Goal: Share content: Share content

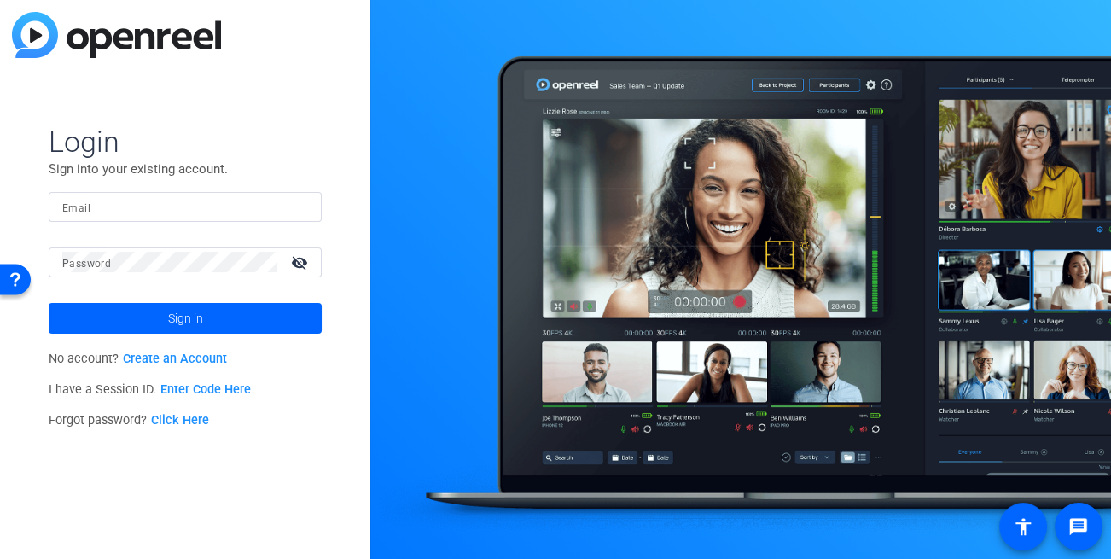
click at [125, 208] on input "Email" at bounding box center [185, 206] width 246 height 20
type input "[EMAIL_ADDRESS][DOMAIN_NAME]"
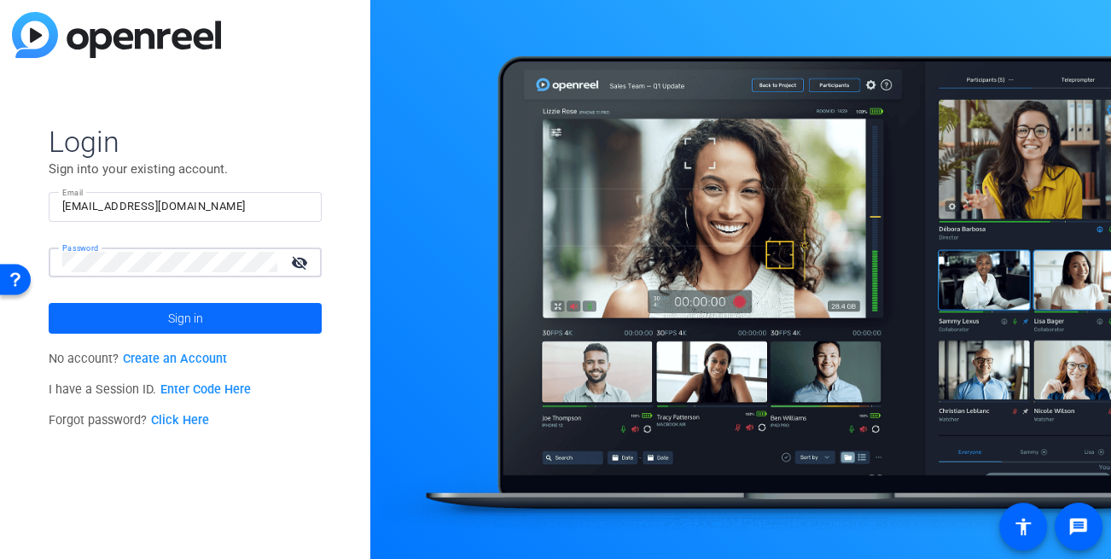
click at [209, 322] on span at bounding box center [185, 318] width 273 height 41
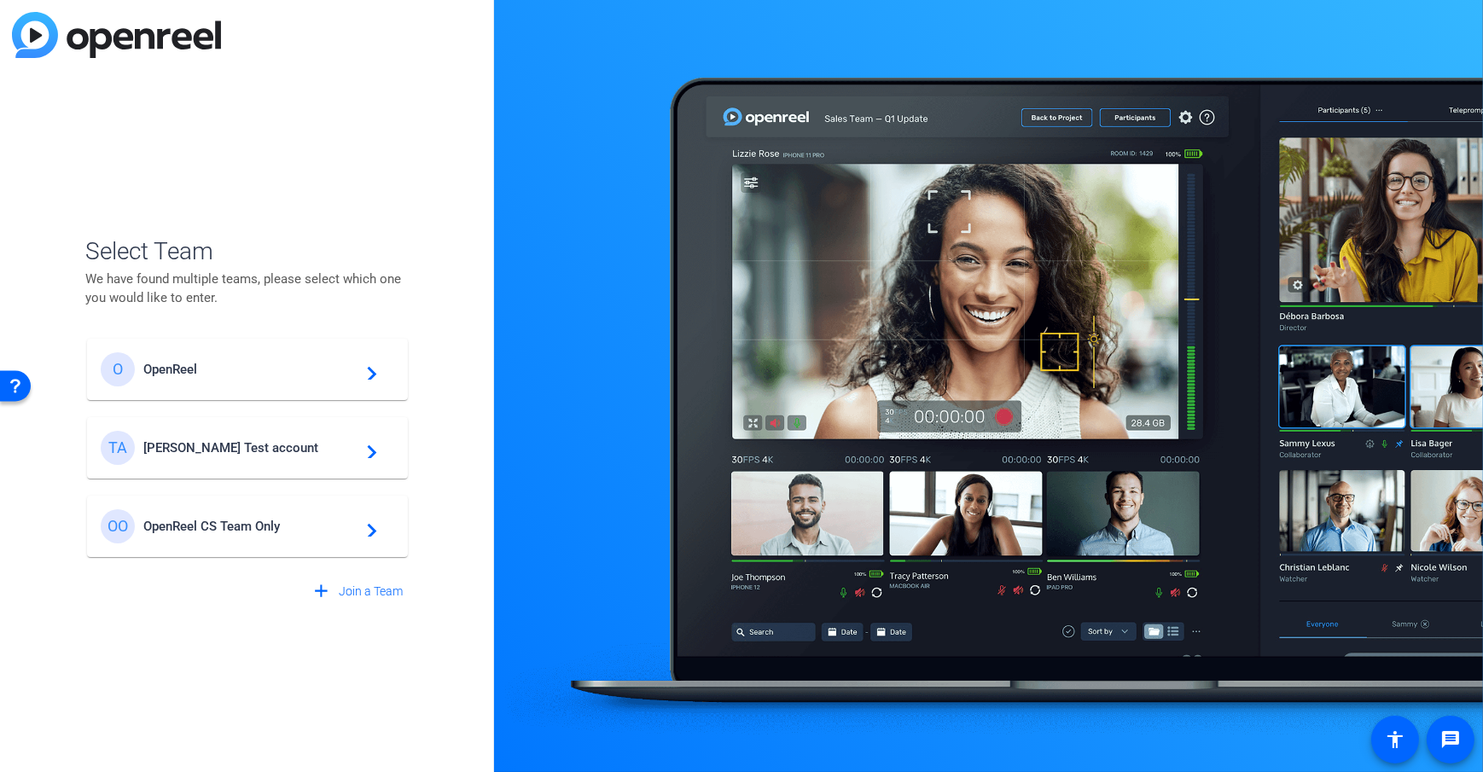
click at [241, 435] on div "TA [PERSON_NAME] Test account navigate_next" at bounding box center [247, 448] width 293 height 34
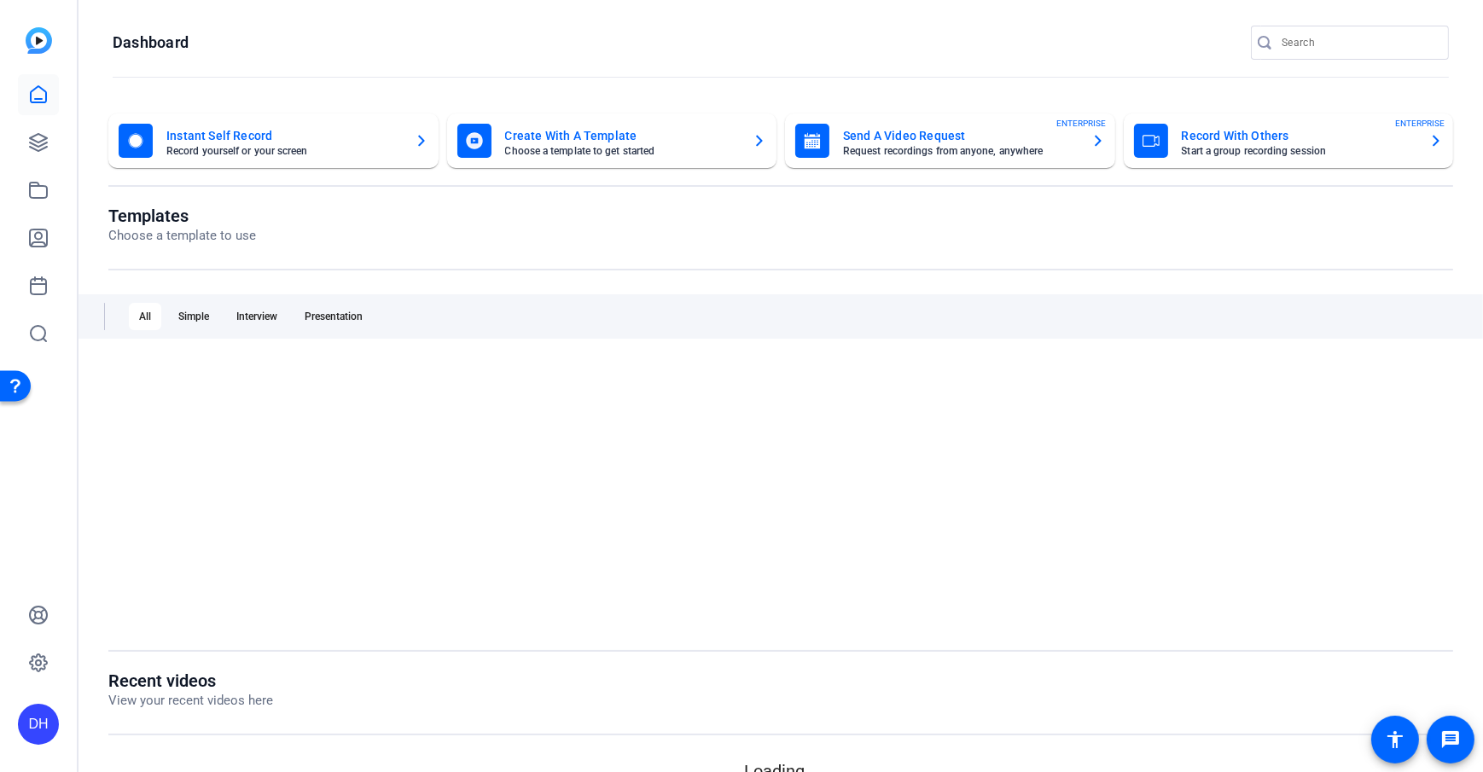
drag, startPoint x: 496, startPoint y: 214, endPoint x: 432, endPoint y: 214, distance: 64.8
click at [496, 214] on openreel-page-title "Templates Choose a template to use" at bounding box center [780, 226] width 1344 height 40
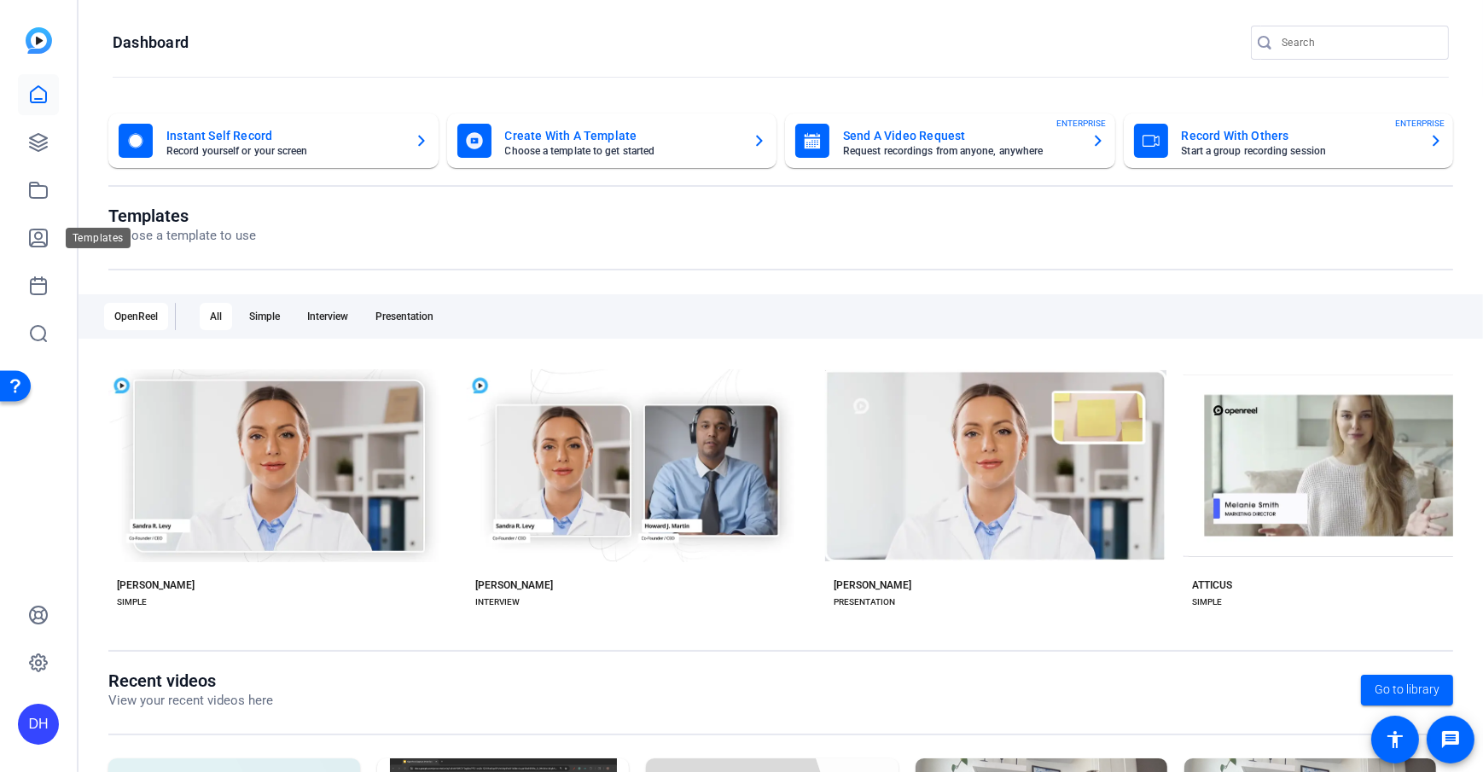
click at [84, 232] on div "Templates" at bounding box center [98, 238] width 65 height 20
click at [686, 202] on openreel-dashboard-quick-actions "Instant Self Record Record yourself or your screen Create With A Template Choos…" at bounding box center [780, 159] width 1344 height 92
click at [31, 557] on icon at bounding box center [38, 662] width 17 height 17
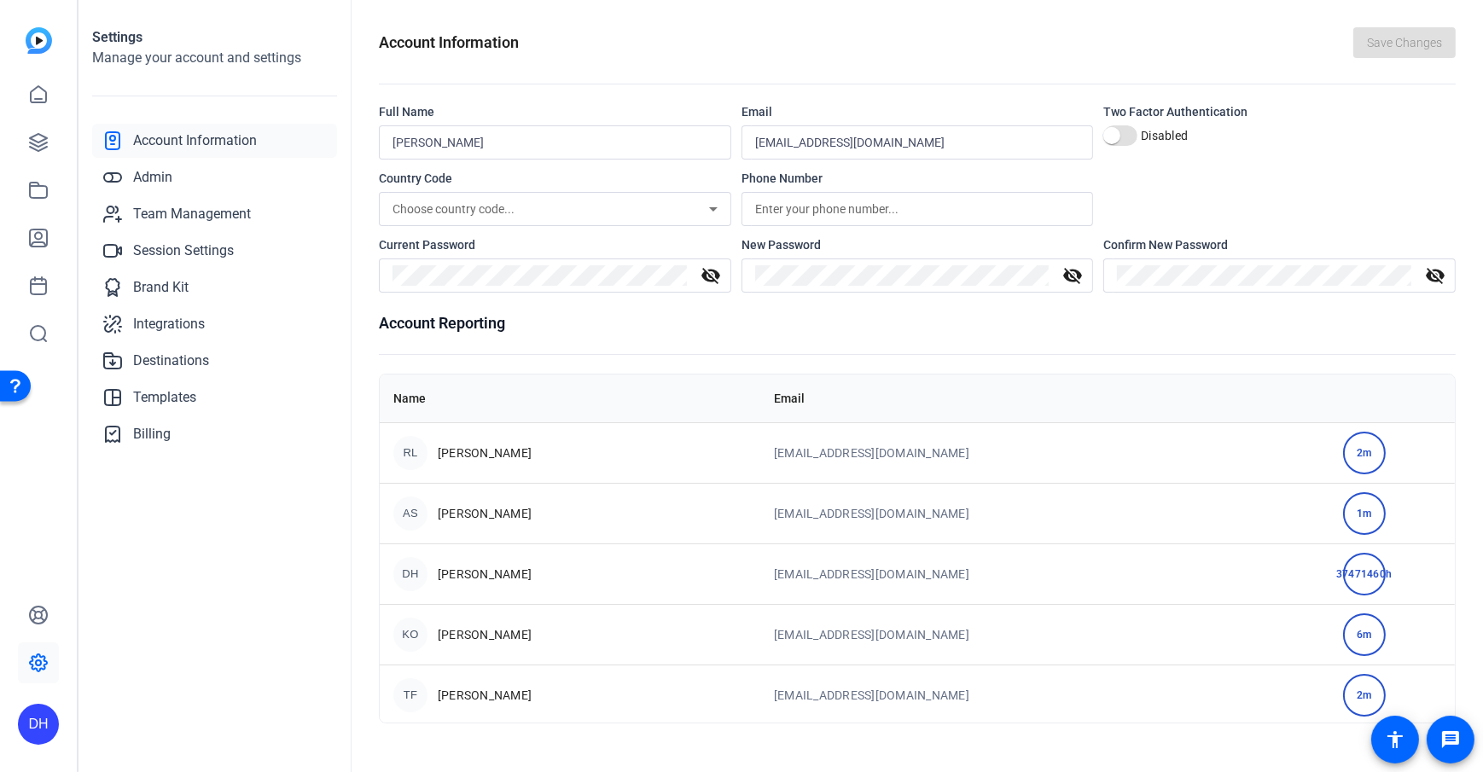
click at [30, 557] on div "DH" at bounding box center [38, 724] width 41 height 41
click at [132, 550] on div at bounding box center [741, 386] width 1483 height 772
click at [40, 557] on div "DH" at bounding box center [38, 724] width 41 height 41
click at [192, 536] on div at bounding box center [741, 386] width 1483 height 772
click at [26, 91] on link at bounding box center [38, 94] width 41 height 41
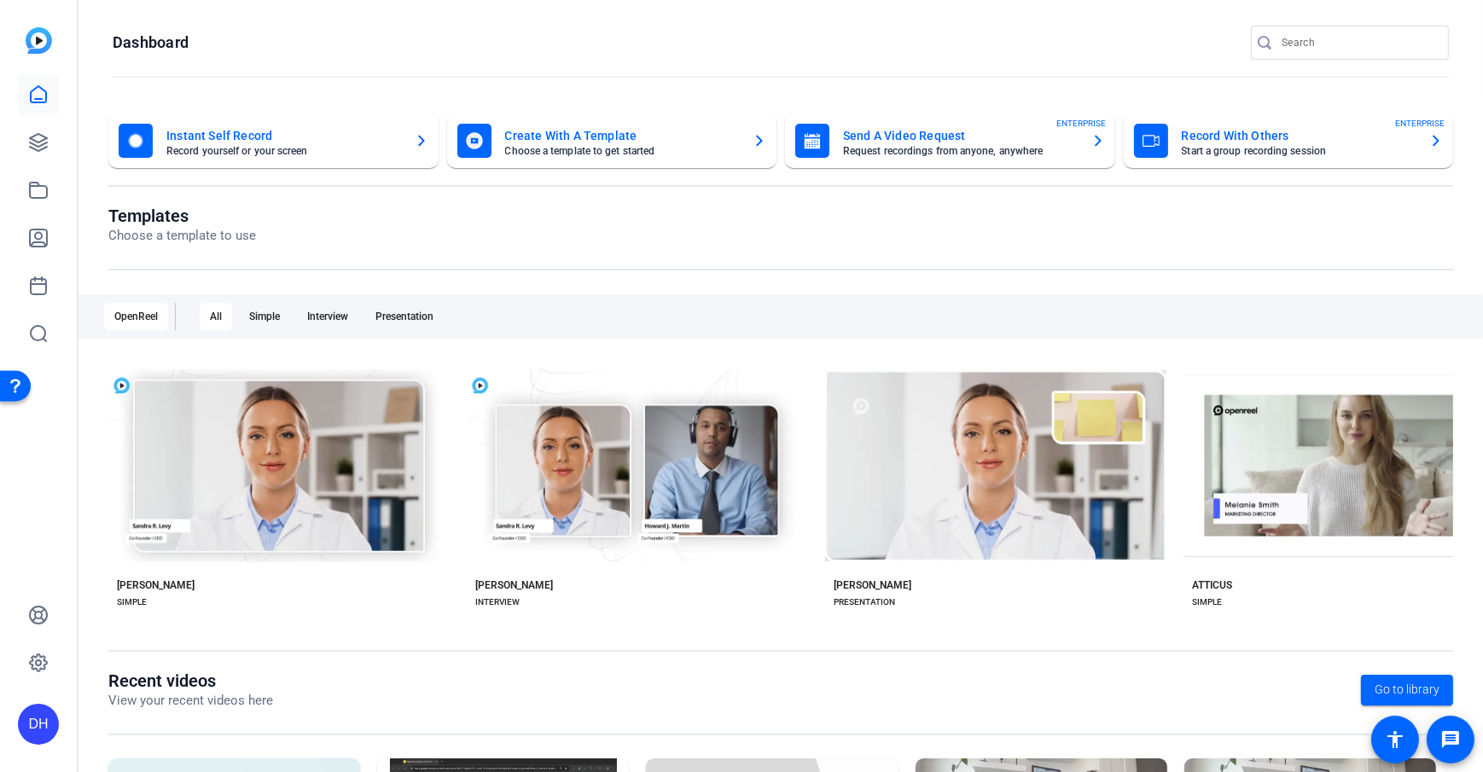
click at [508, 61] on openreel-divider-bar at bounding box center [781, 78] width 1336 height 37
click at [490, 39] on openreel-page-title "Dashboard" at bounding box center [781, 43] width 1336 height 34
click at [657, 233] on openreel-page-title "Templates Choose a template to use" at bounding box center [780, 226] width 1344 height 40
click at [41, 194] on icon at bounding box center [38, 190] width 20 height 20
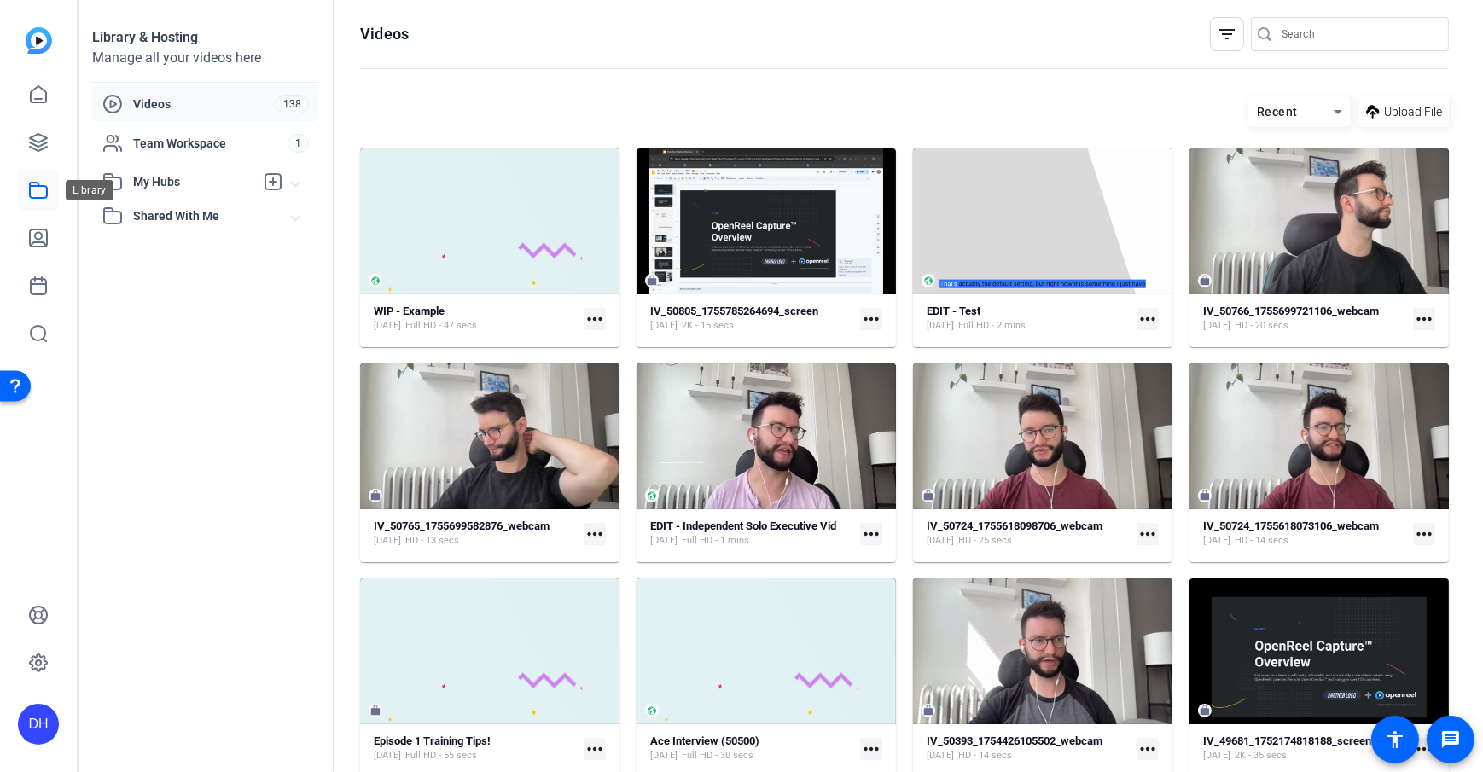
click at [46, 188] on icon at bounding box center [38, 190] width 17 height 15
click at [1110, 114] on span "Upload File" at bounding box center [1413, 112] width 58 height 18
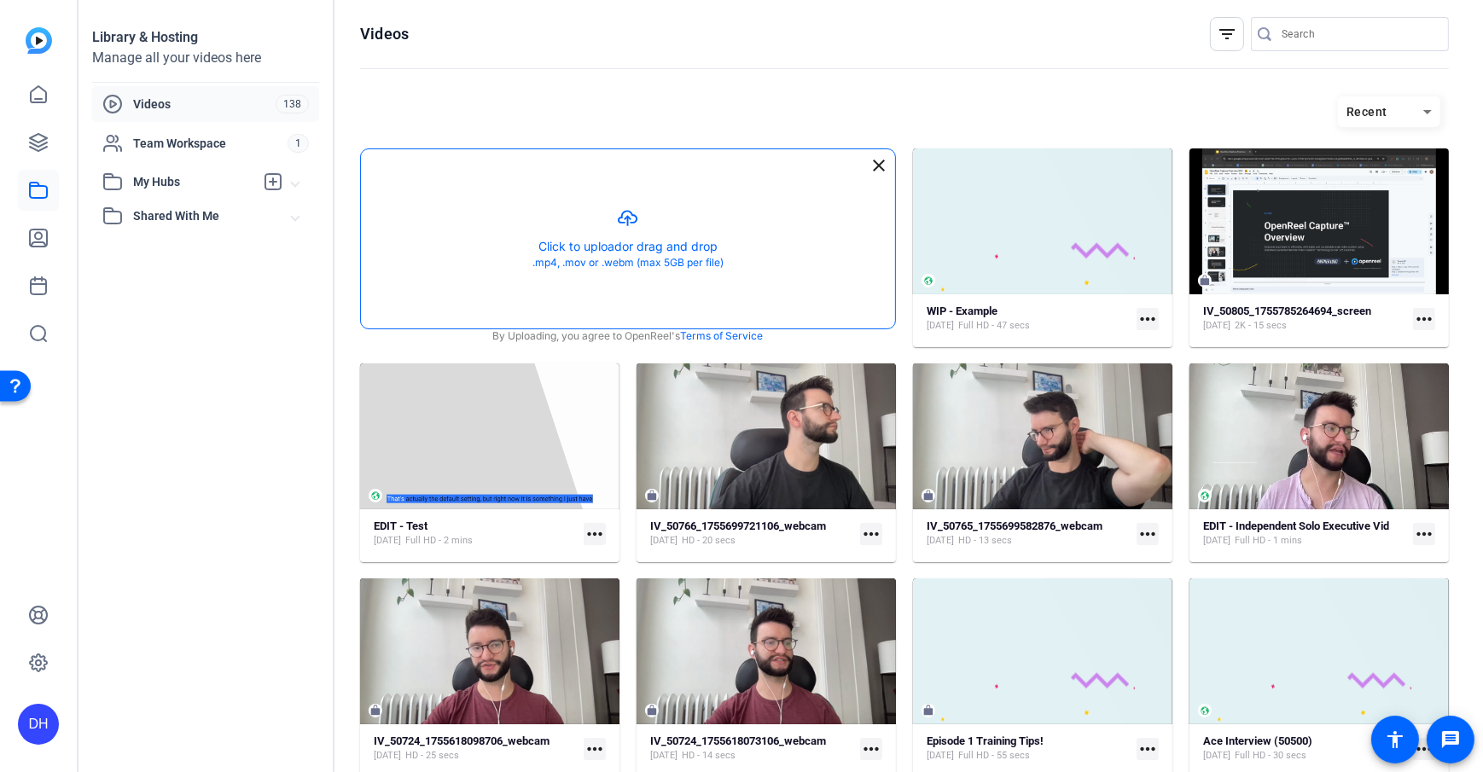
click at [690, 215] on button "button" at bounding box center [628, 238] width 534 height 179
click at [648, 239] on button "button" at bounding box center [628, 238] width 534 height 179
click at [876, 166] on mat-icon "close" at bounding box center [878, 165] width 20 height 20
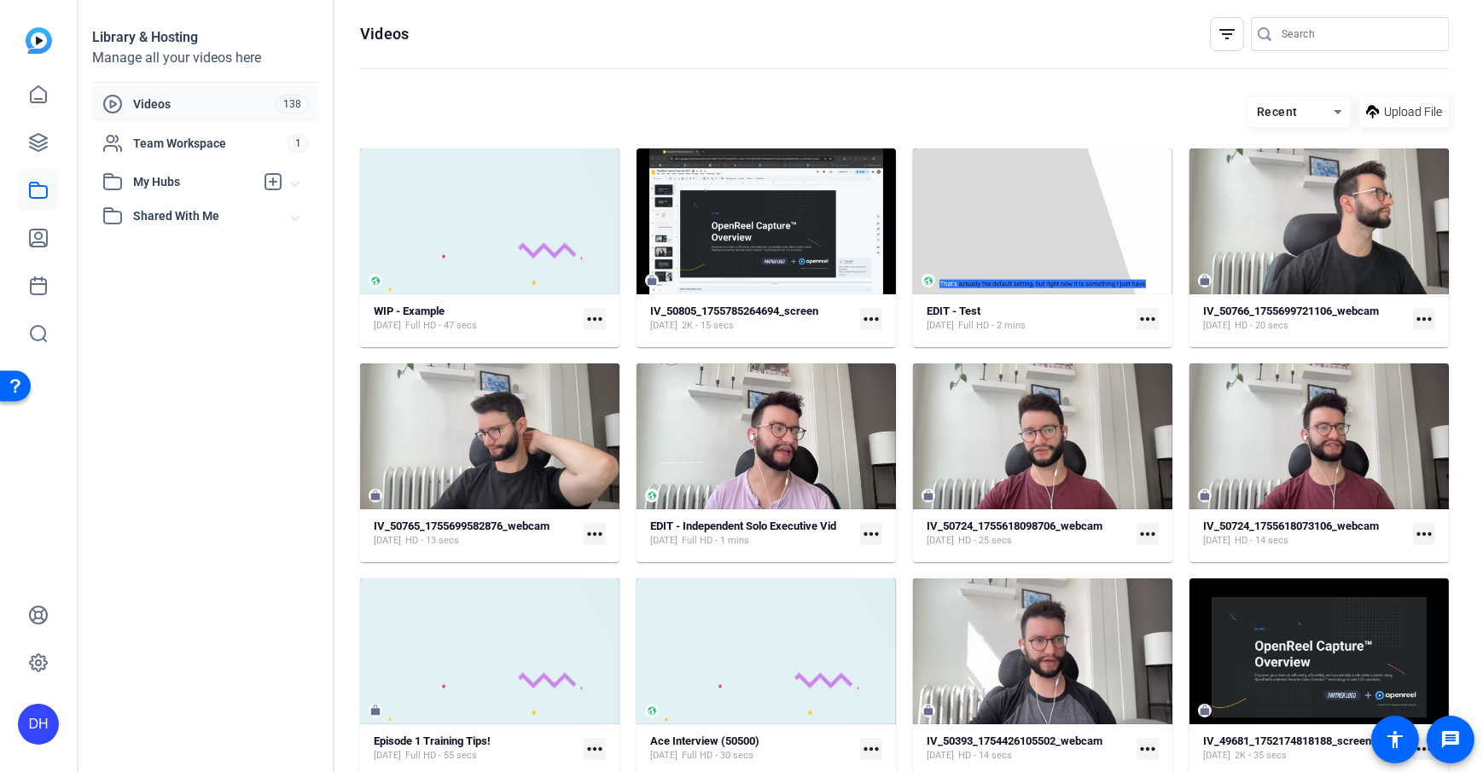
click at [829, 74] on openreel-divider-bar at bounding box center [904, 69] width 1088 height 37
click at [38, 186] on icon at bounding box center [38, 190] width 17 height 15
click at [1110, 111] on span "Upload File" at bounding box center [1413, 112] width 58 height 18
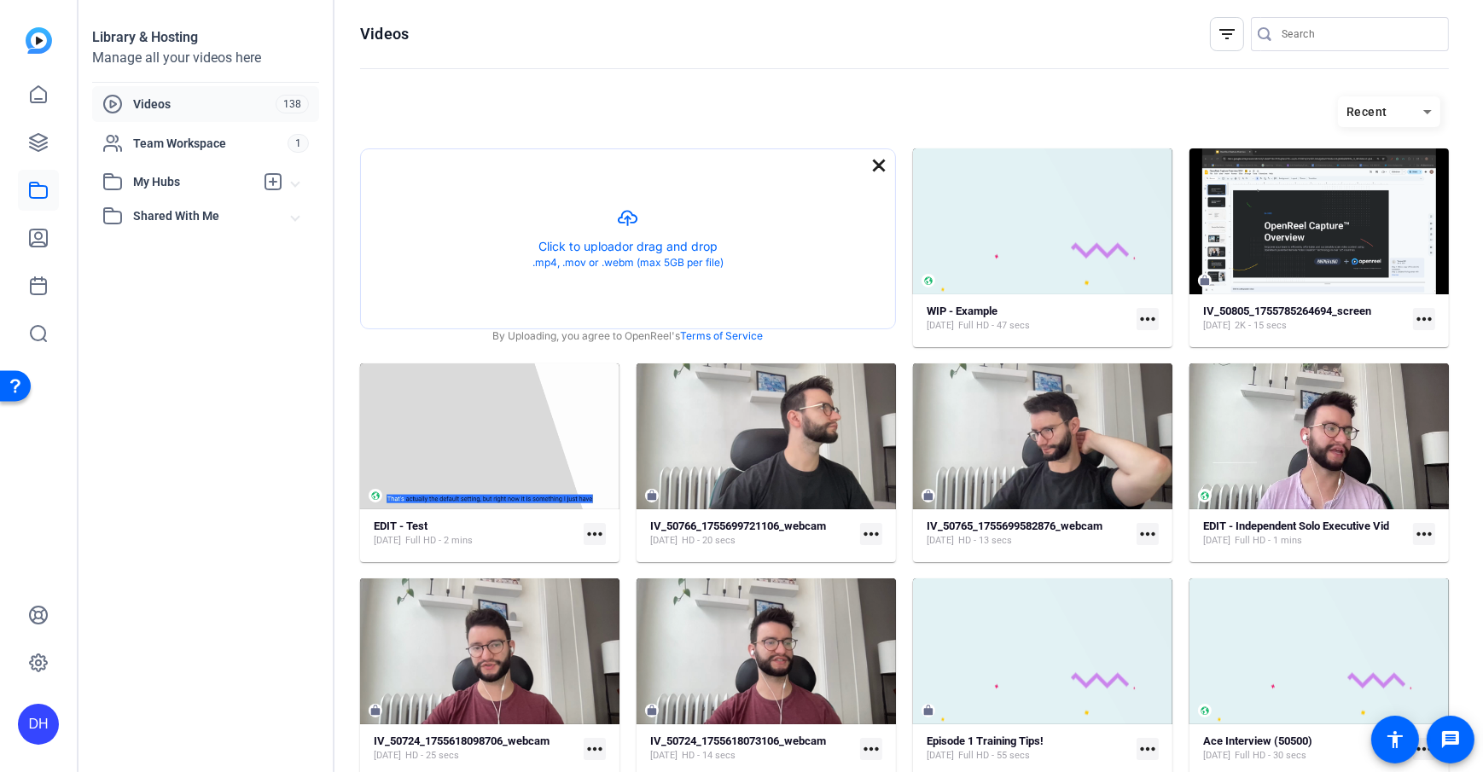
click at [872, 169] on mat-icon "close" at bounding box center [878, 165] width 20 height 20
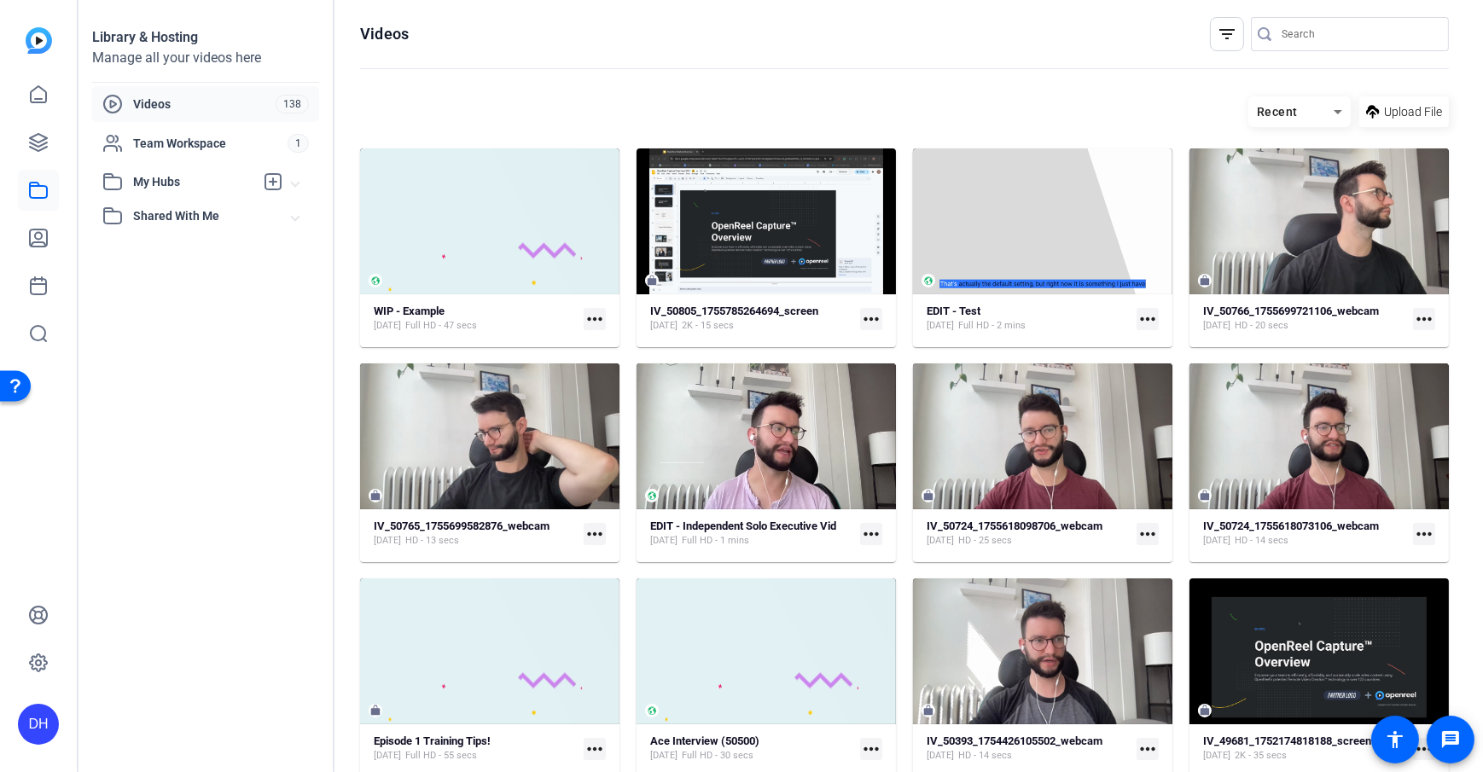
click at [803, 88] on hosting-toolbar "Recent Upload File" at bounding box center [904, 118] width 1088 height 61
click at [36, 241] on icon at bounding box center [38, 237] width 17 height 17
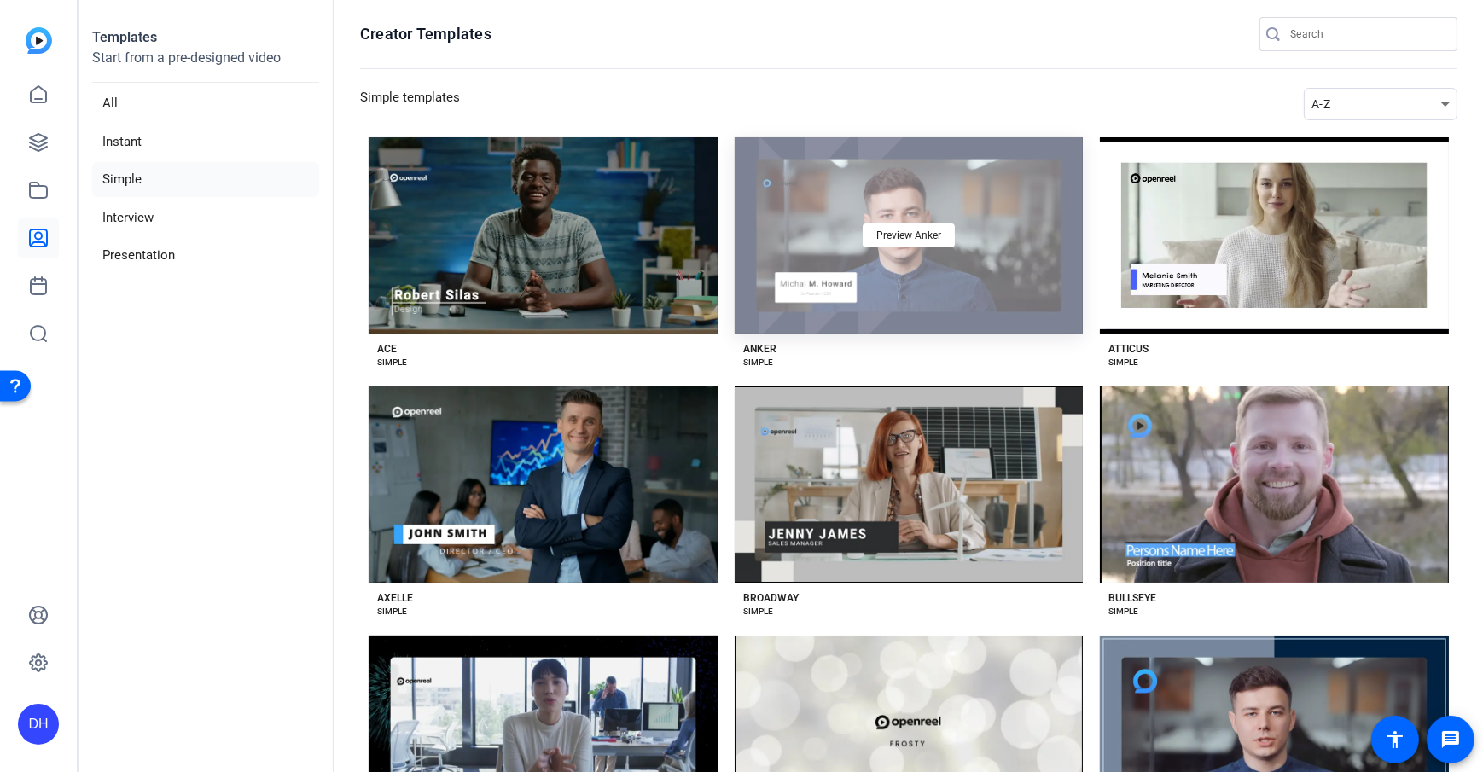
click at [942, 262] on div "Preview Anker" at bounding box center [908, 235] width 349 height 196
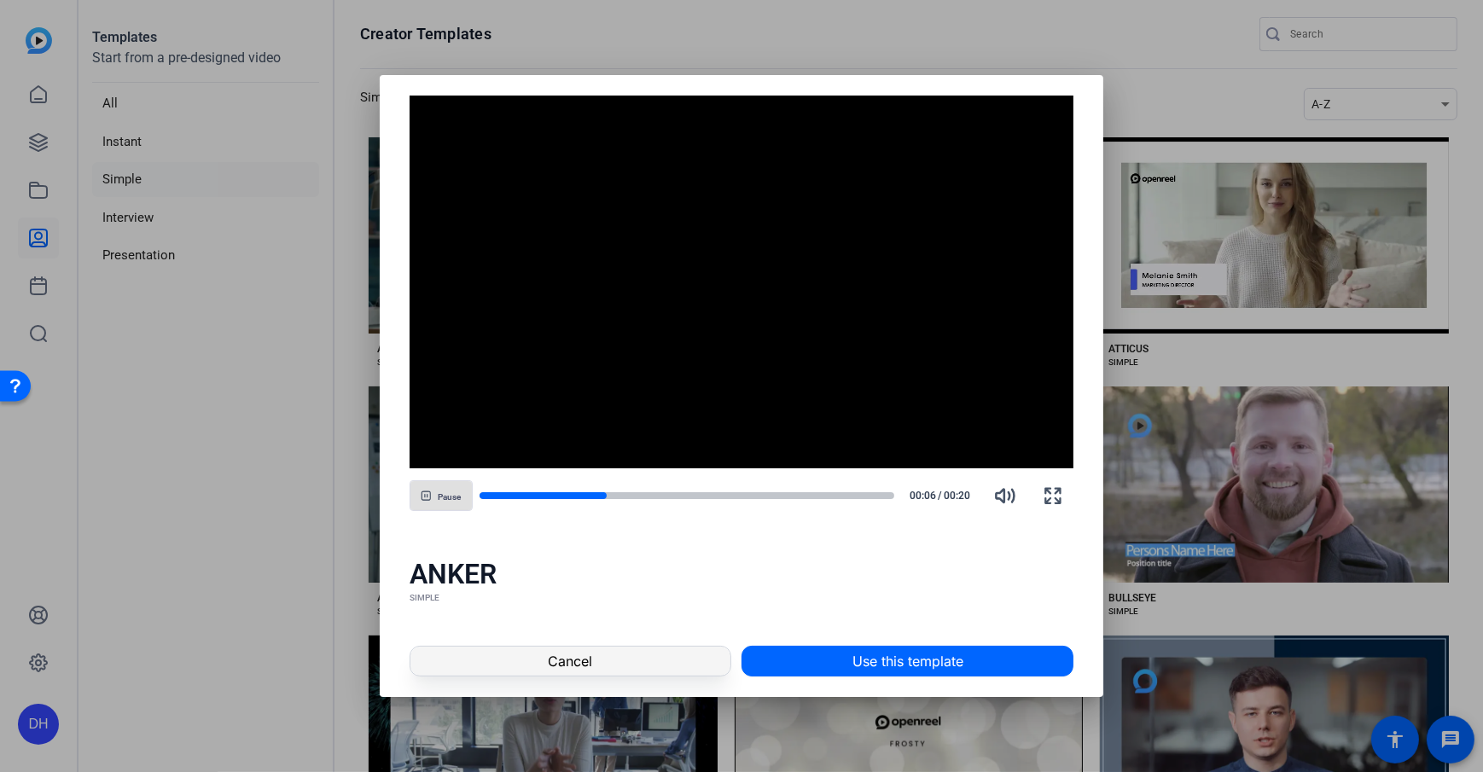
click at [581, 557] on span "Cancel" at bounding box center [570, 661] width 44 height 20
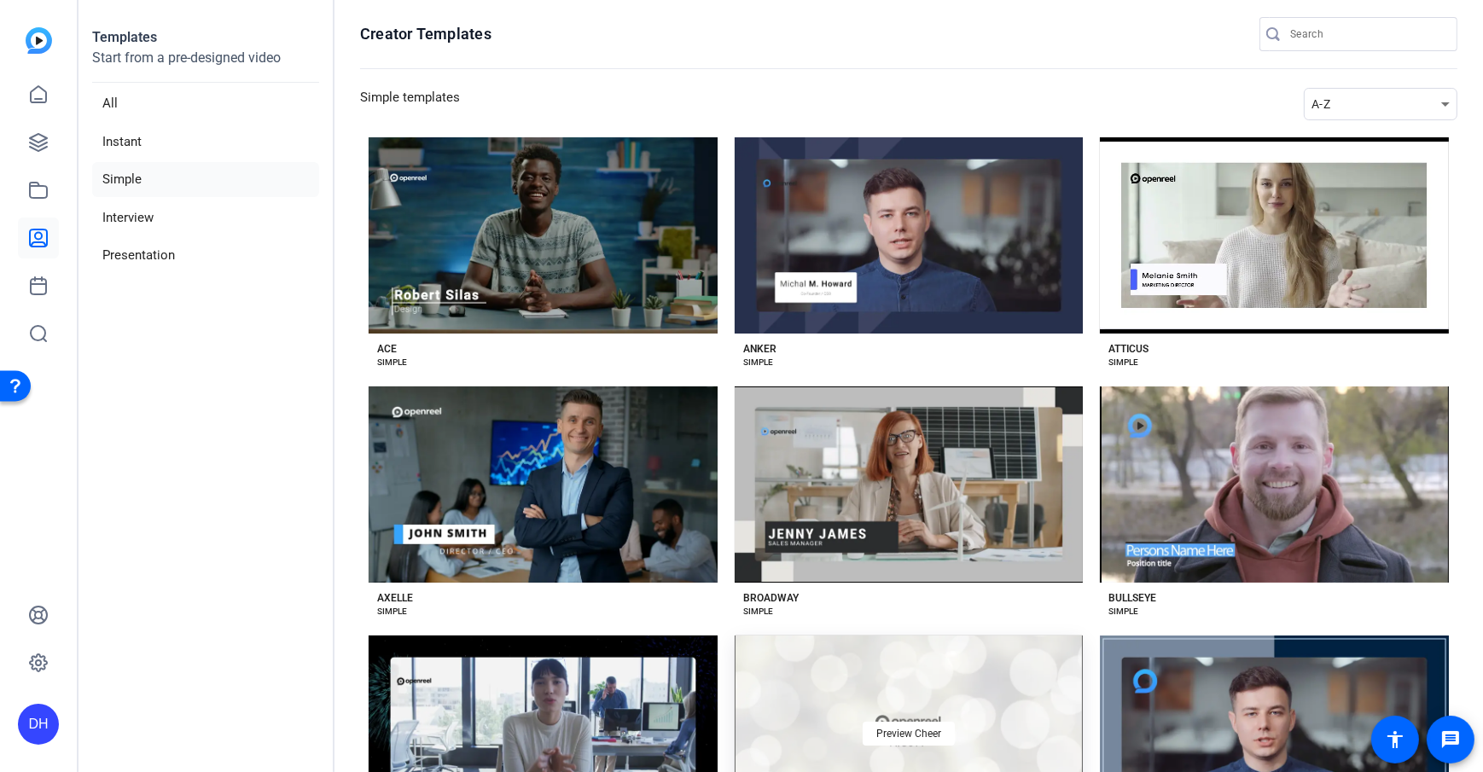
scroll to position [249, 0]
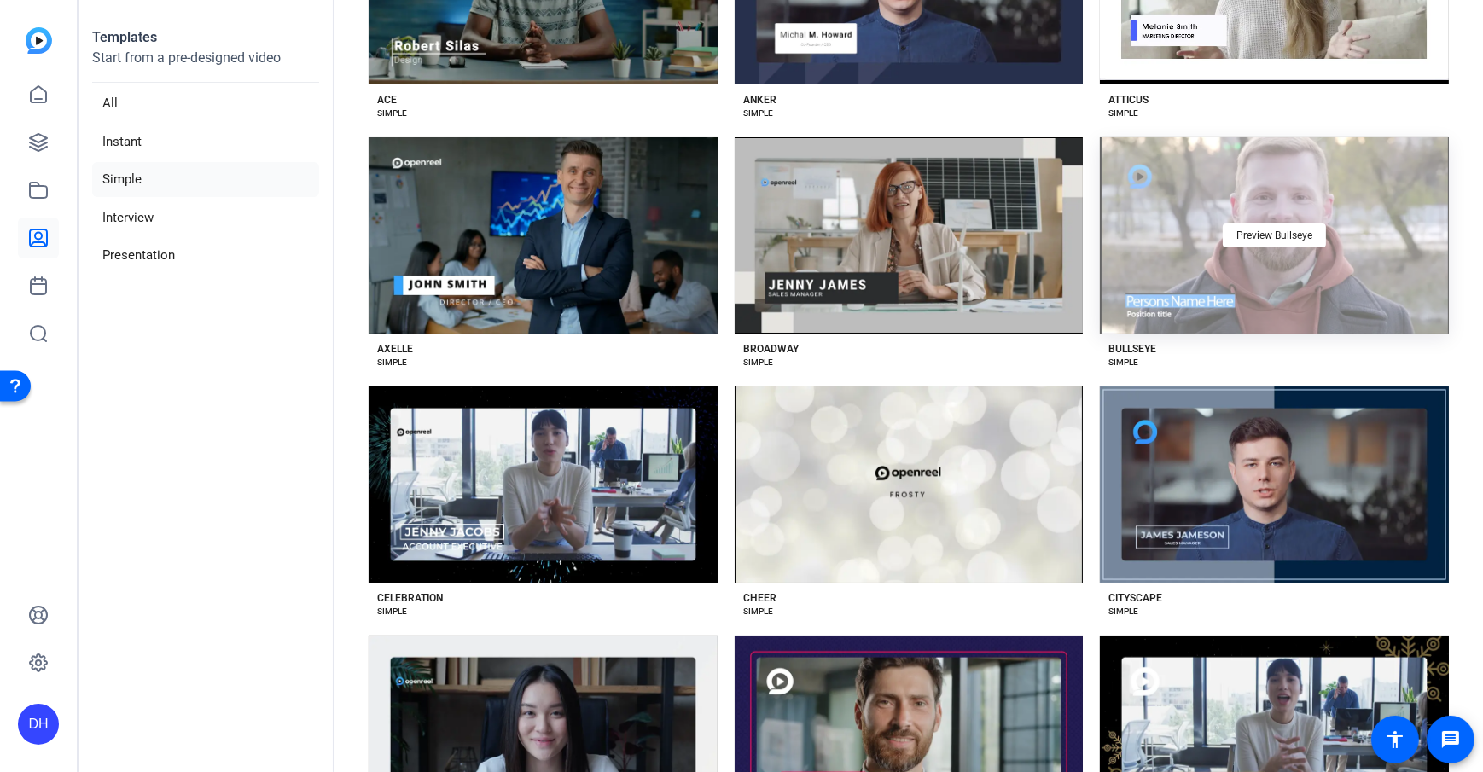
click at [1110, 226] on div "Preview Bullseye" at bounding box center [1274, 235] width 349 height 196
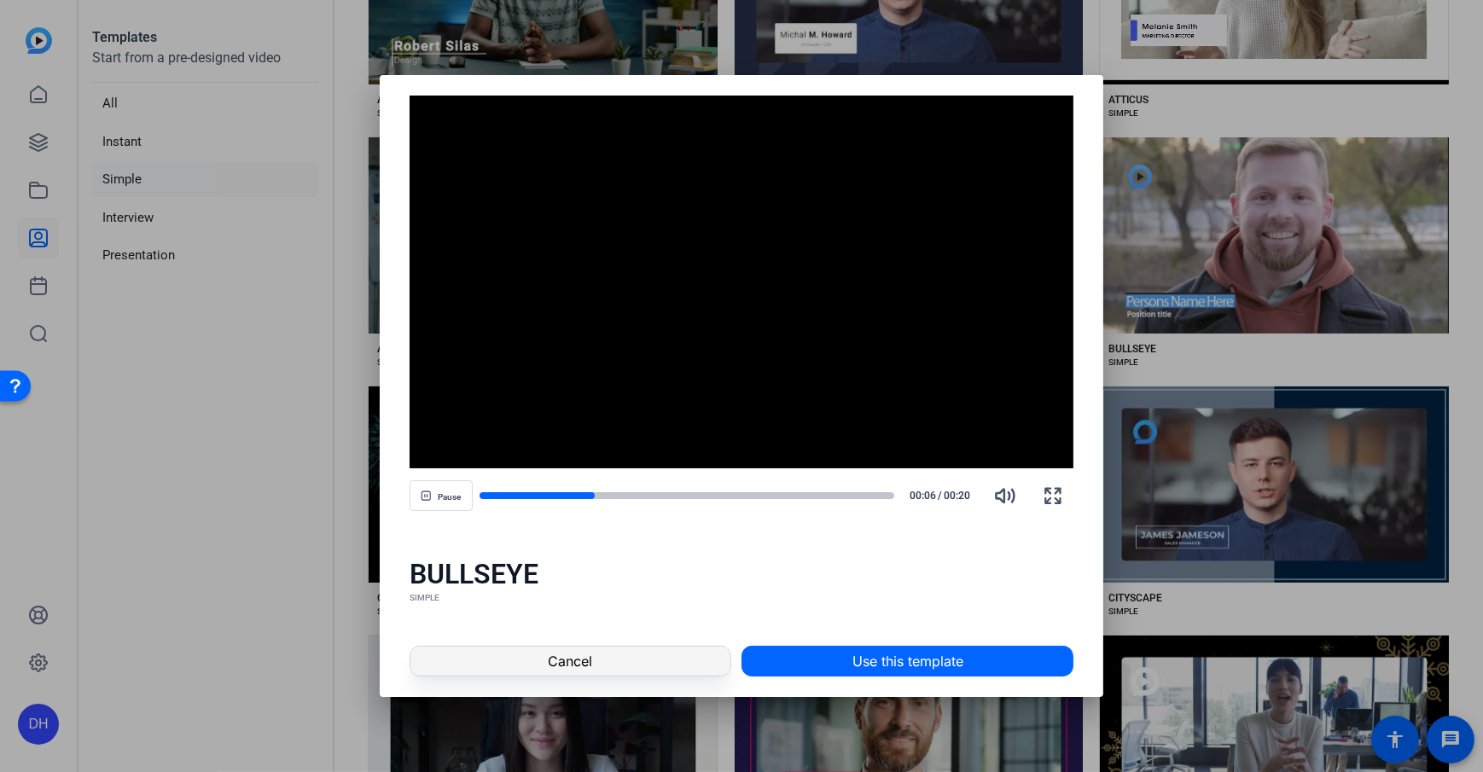
click at [607, 557] on span at bounding box center [570, 661] width 320 height 41
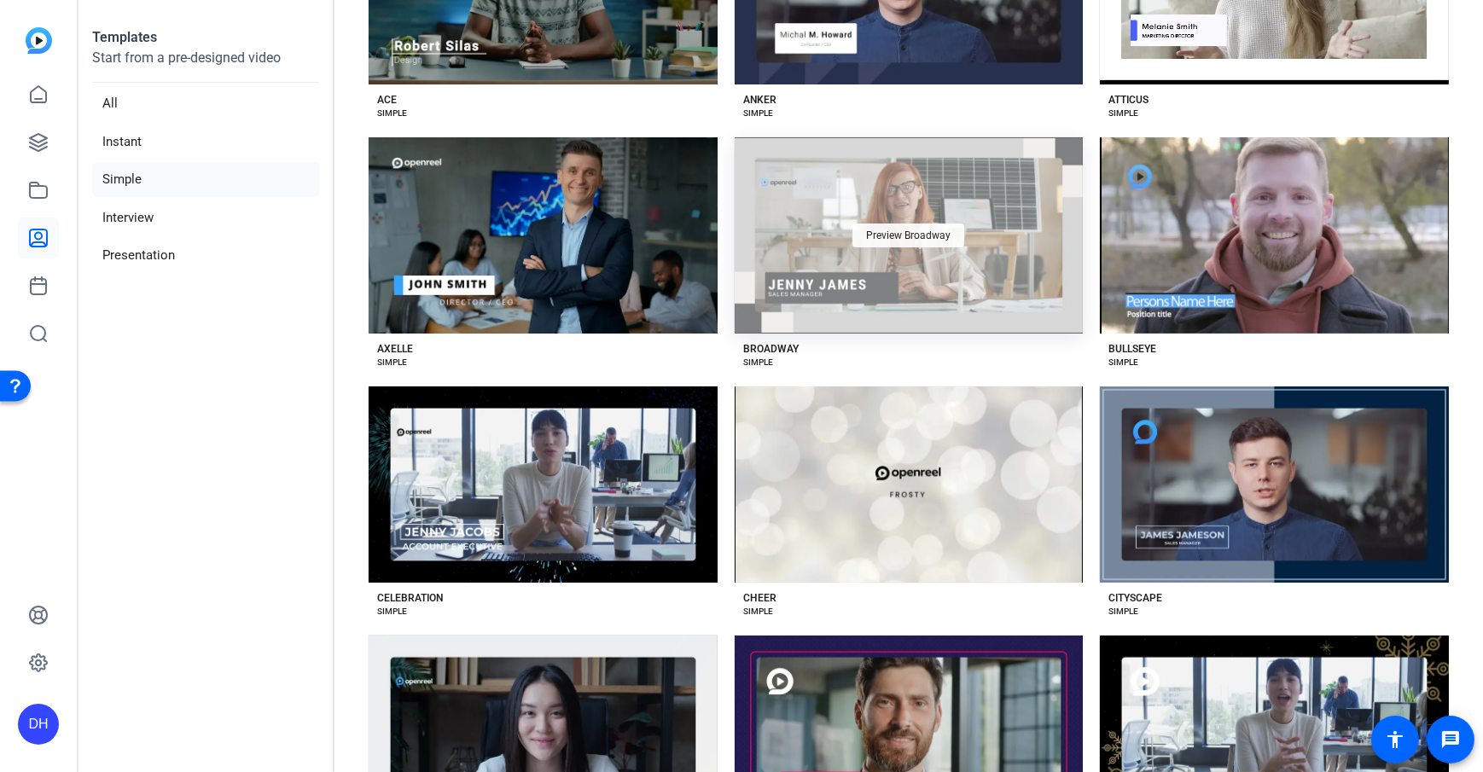
scroll to position [247, 0]
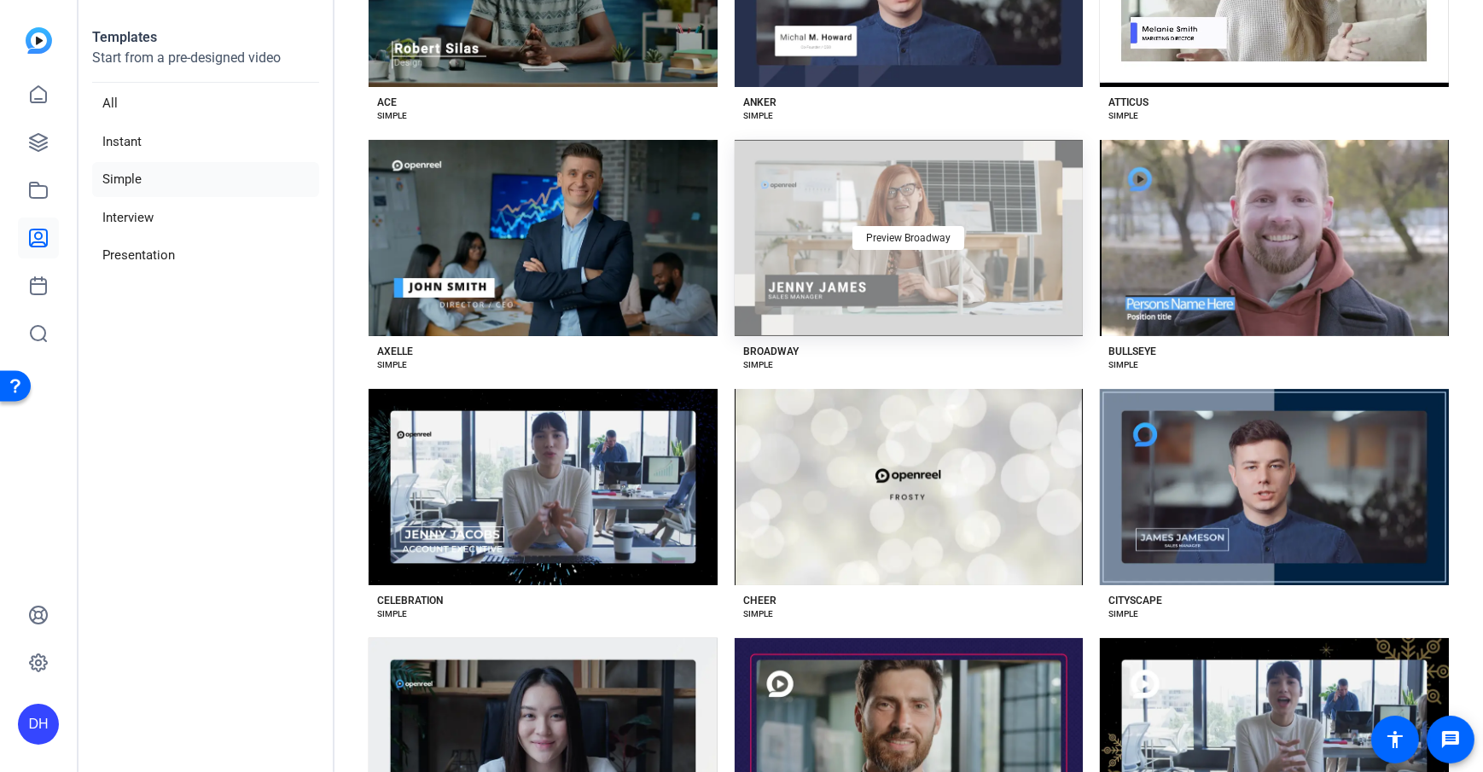
click at [826, 189] on div "Preview Broadway" at bounding box center [908, 238] width 349 height 196
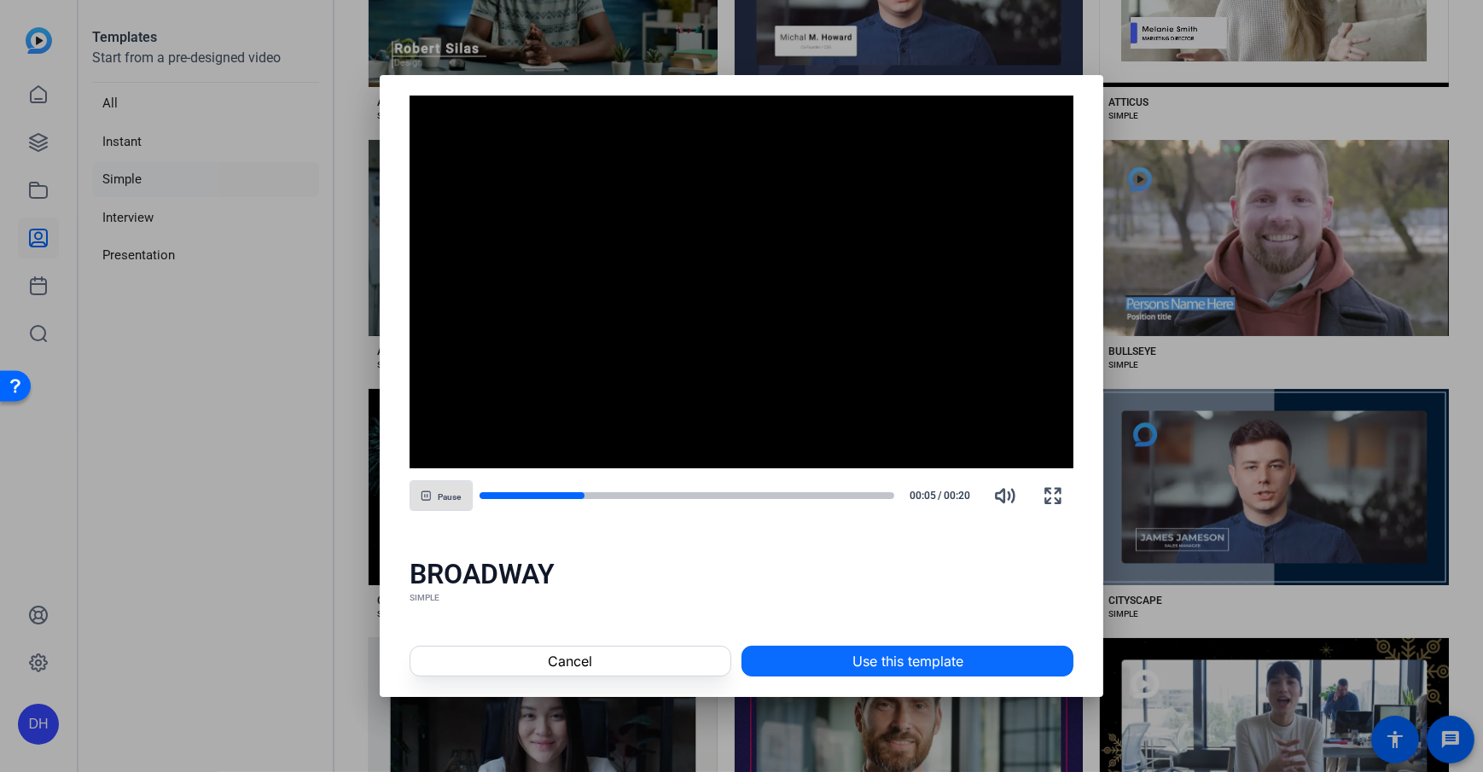
click at [885, 557] on span "Use this template" at bounding box center [907, 661] width 111 height 20
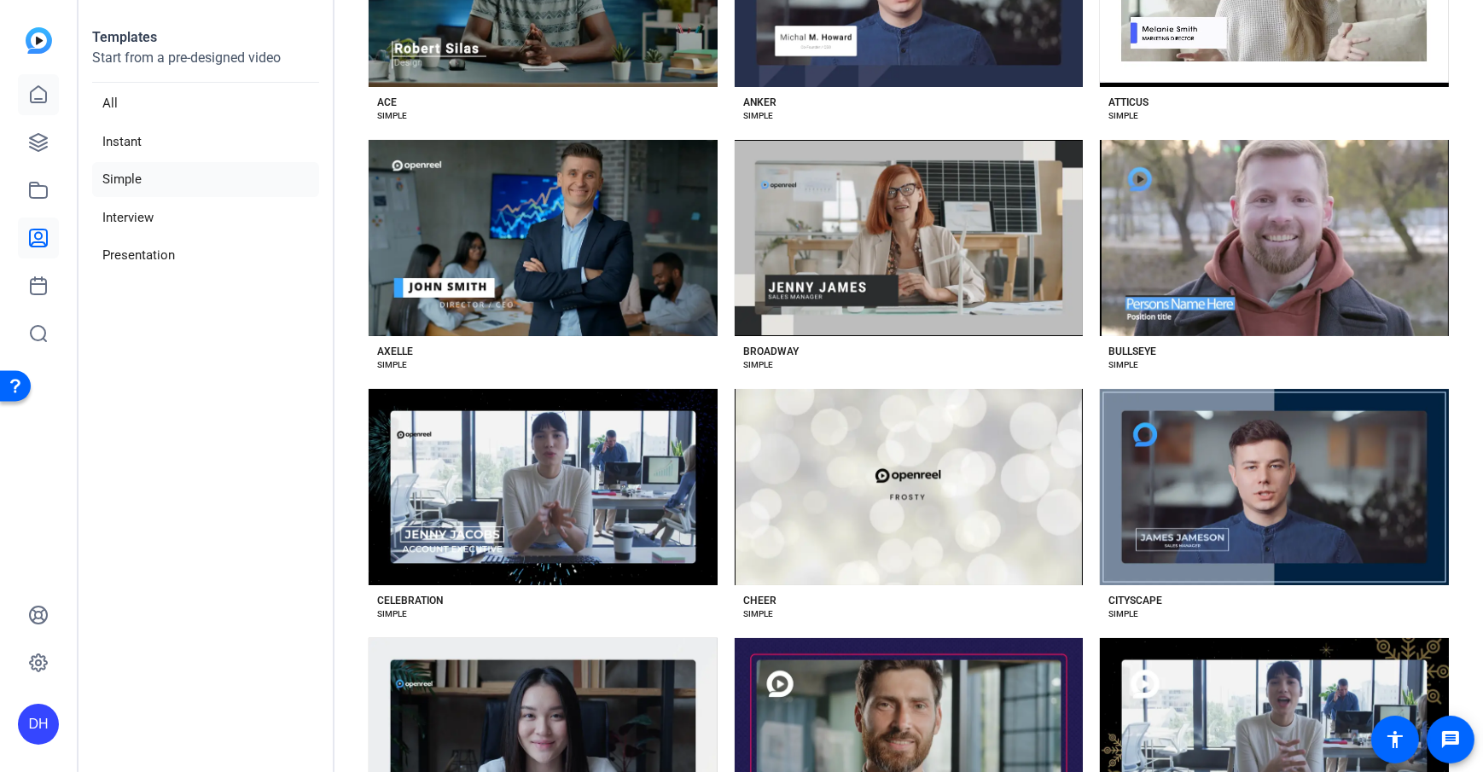
click at [38, 105] on link at bounding box center [38, 94] width 41 height 41
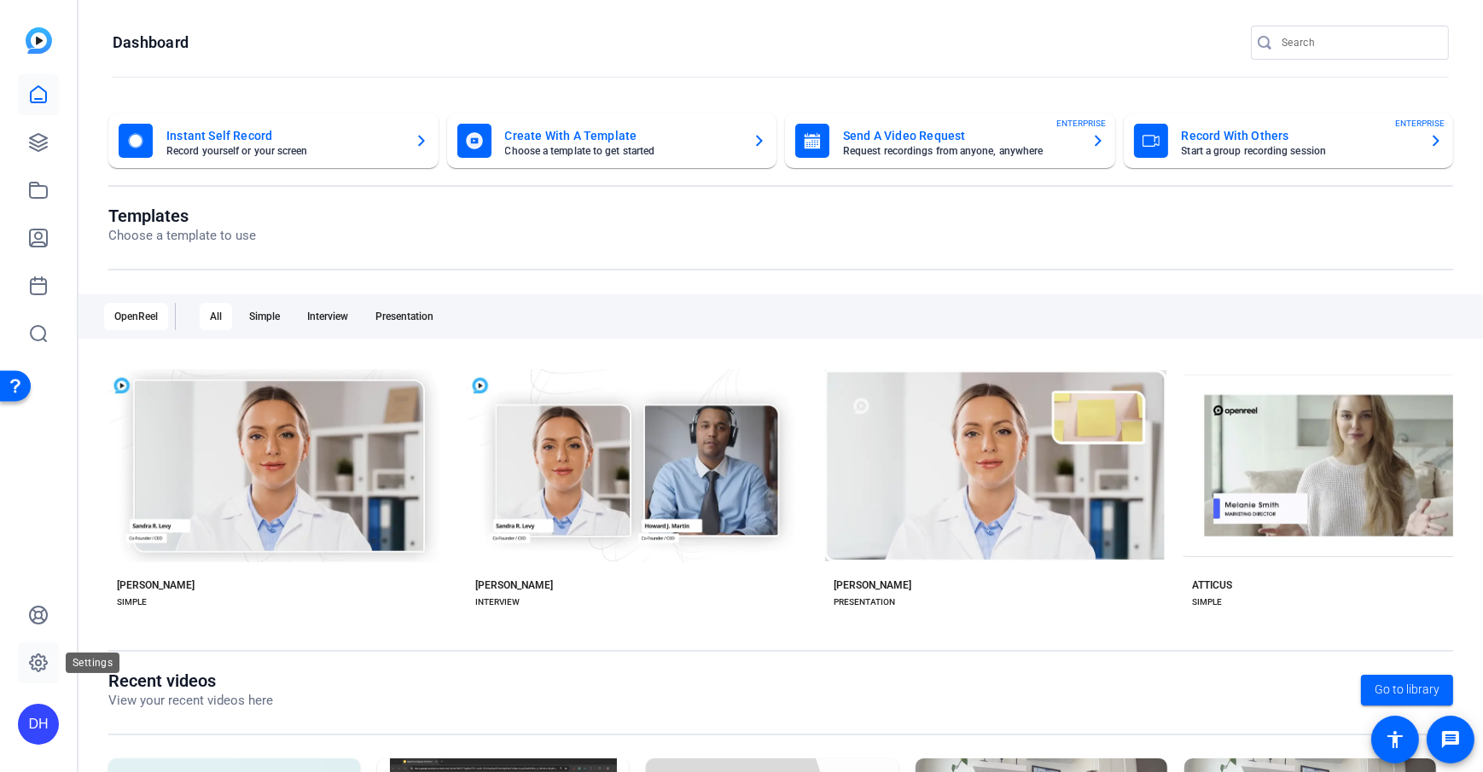
click at [42, 557] on icon at bounding box center [38, 663] width 20 height 20
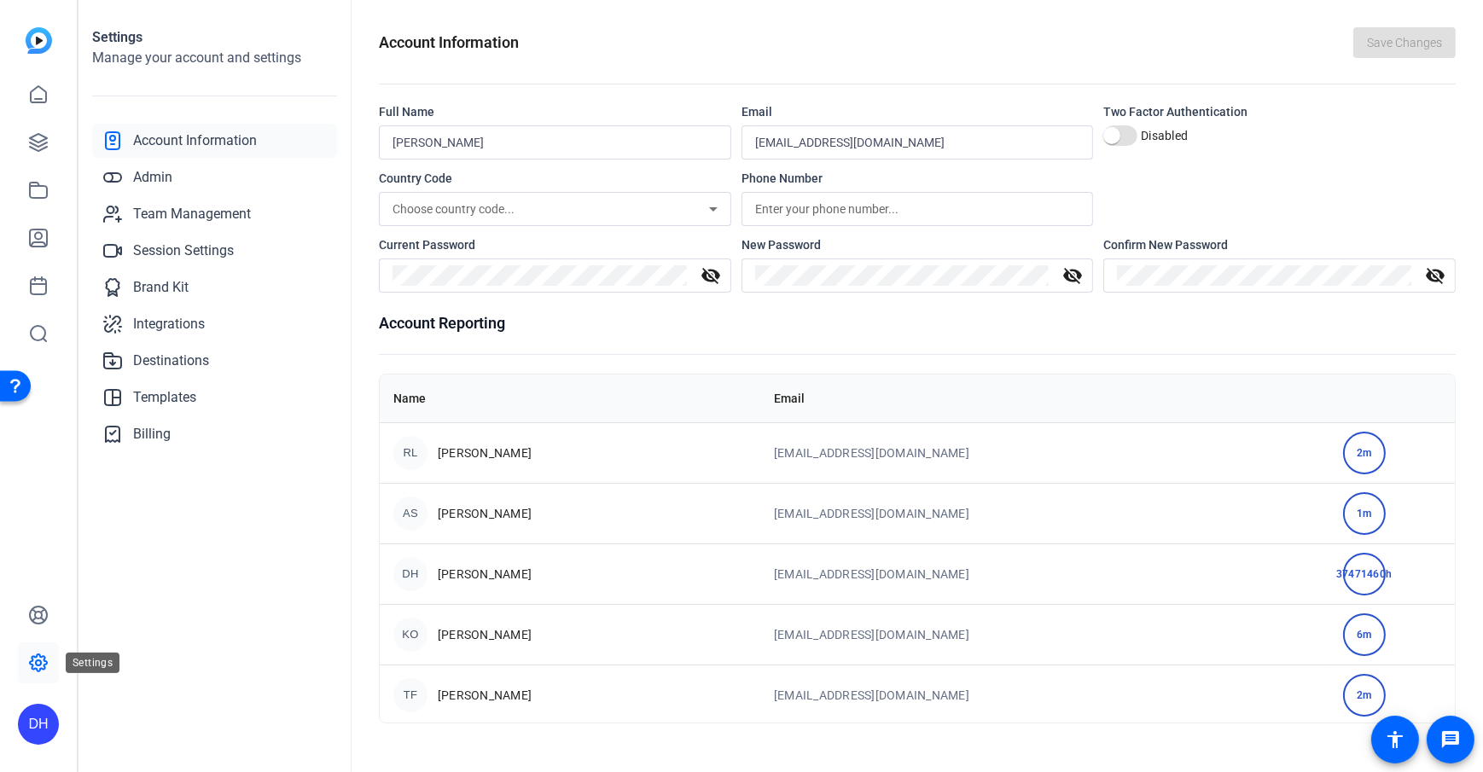
click at [36, 557] on icon at bounding box center [38, 662] width 5 height 5
click at [213, 287] on link "Brand Kit" at bounding box center [214, 287] width 245 height 34
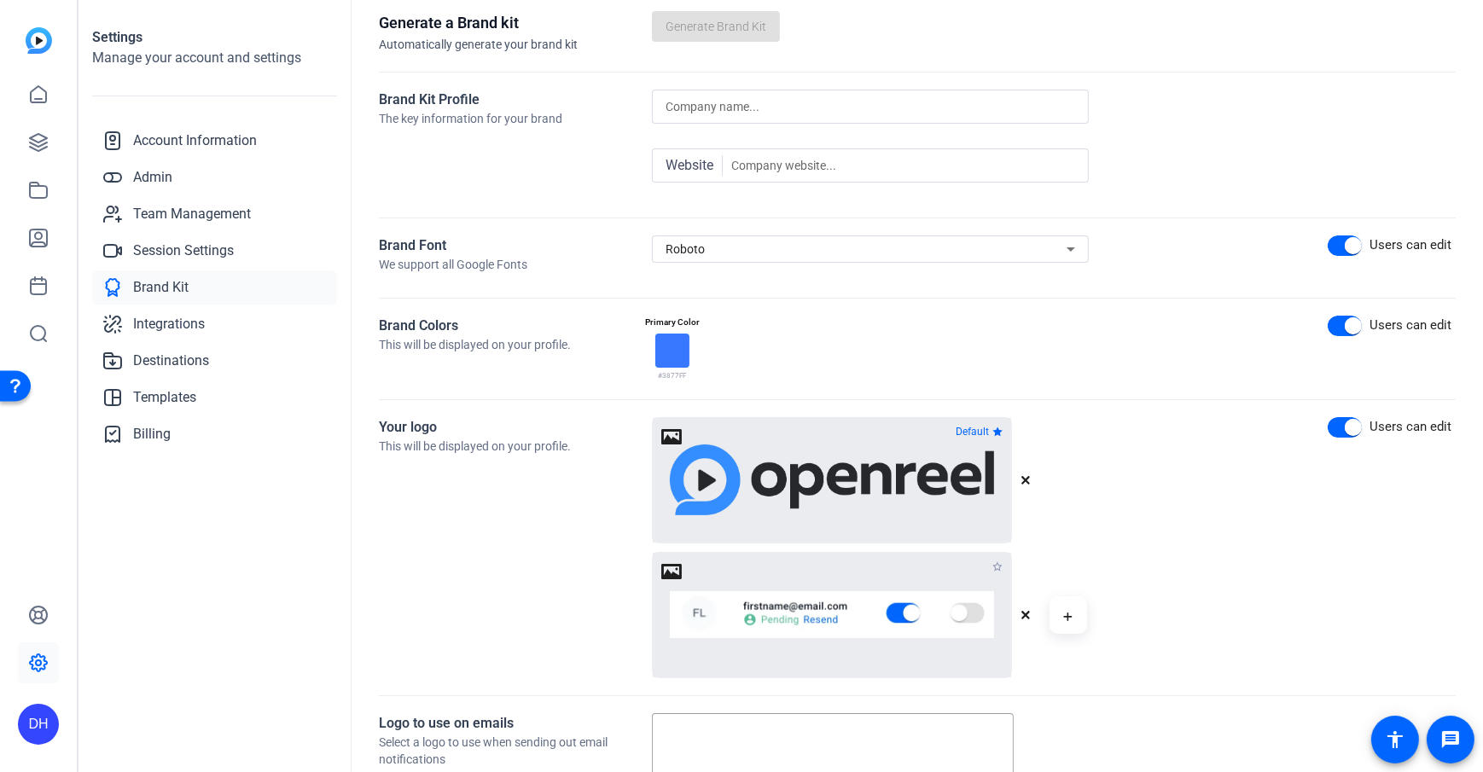
scroll to position [101, 0]
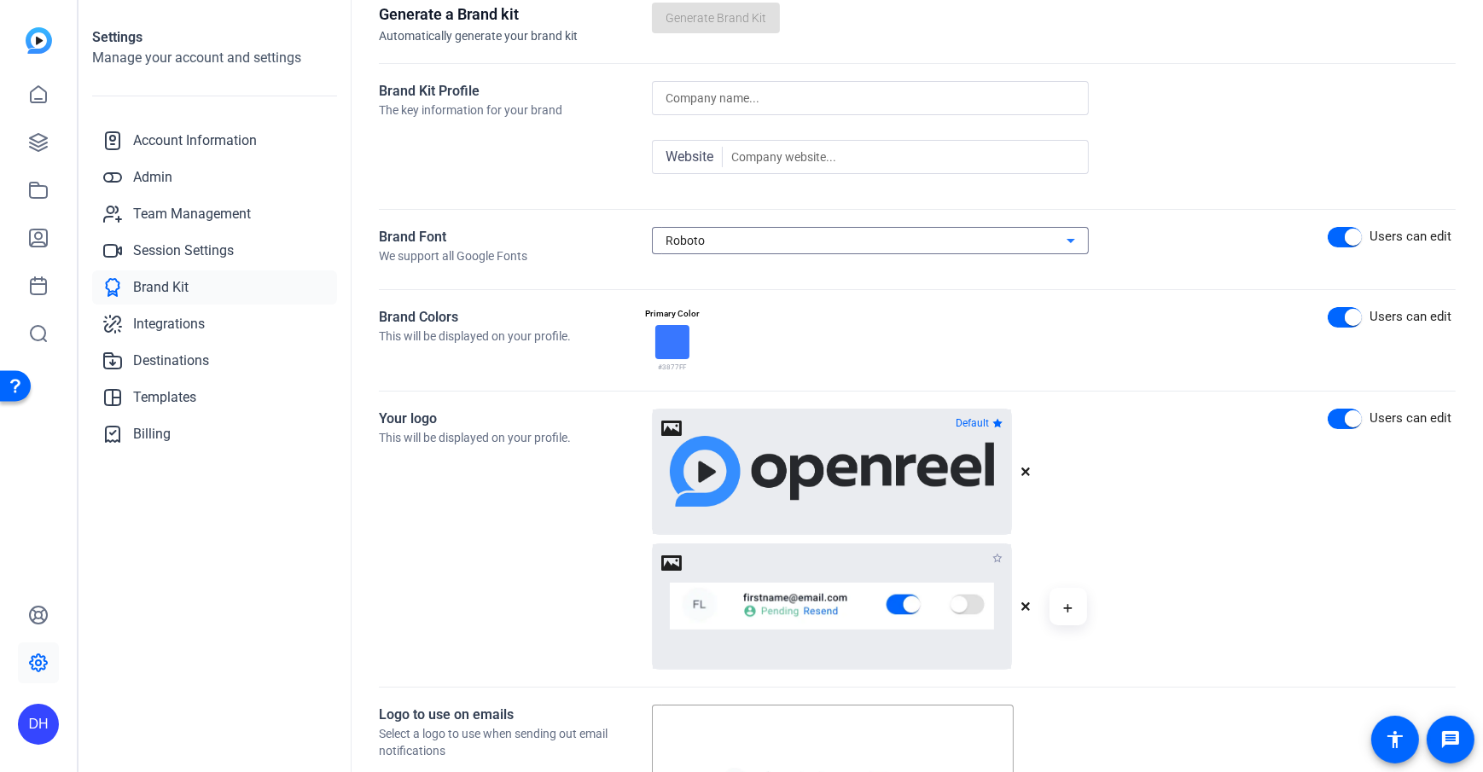
click at [1048, 247] on div "Roboto" at bounding box center [865, 240] width 401 height 20
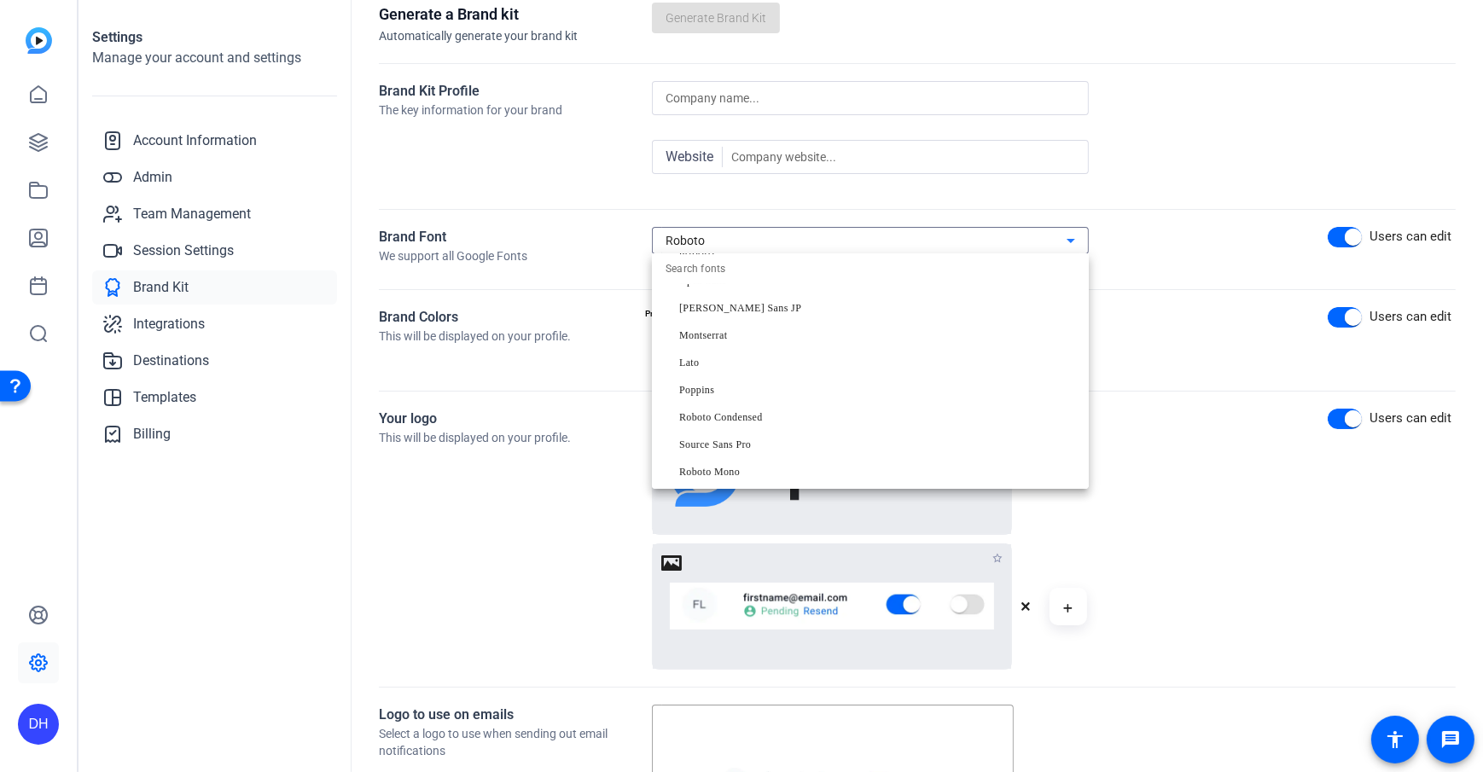
scroll to position [34, 0]
click at [1110, 299] on div at bounding box center [741, 386] width 1483 height 772
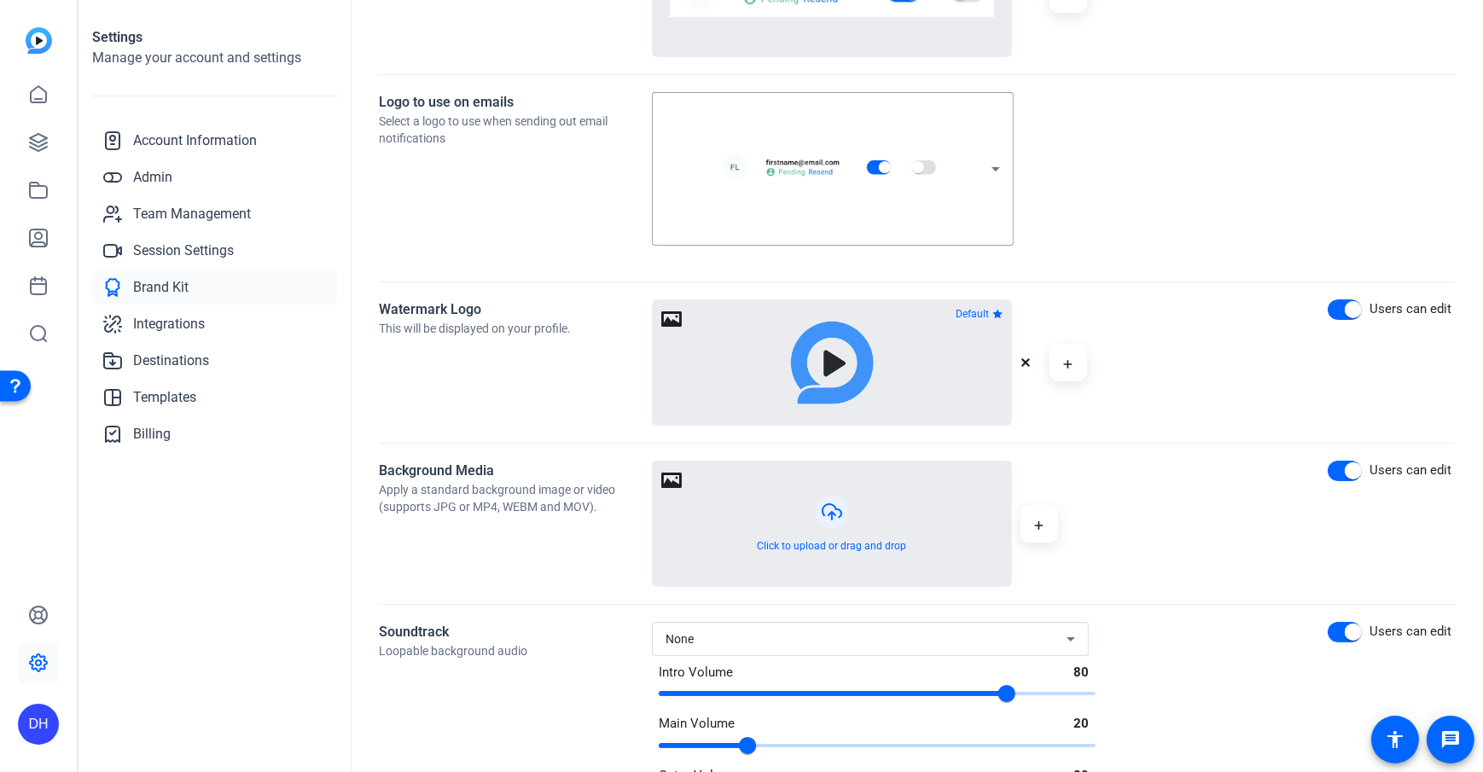
scroll to position [718, 0]
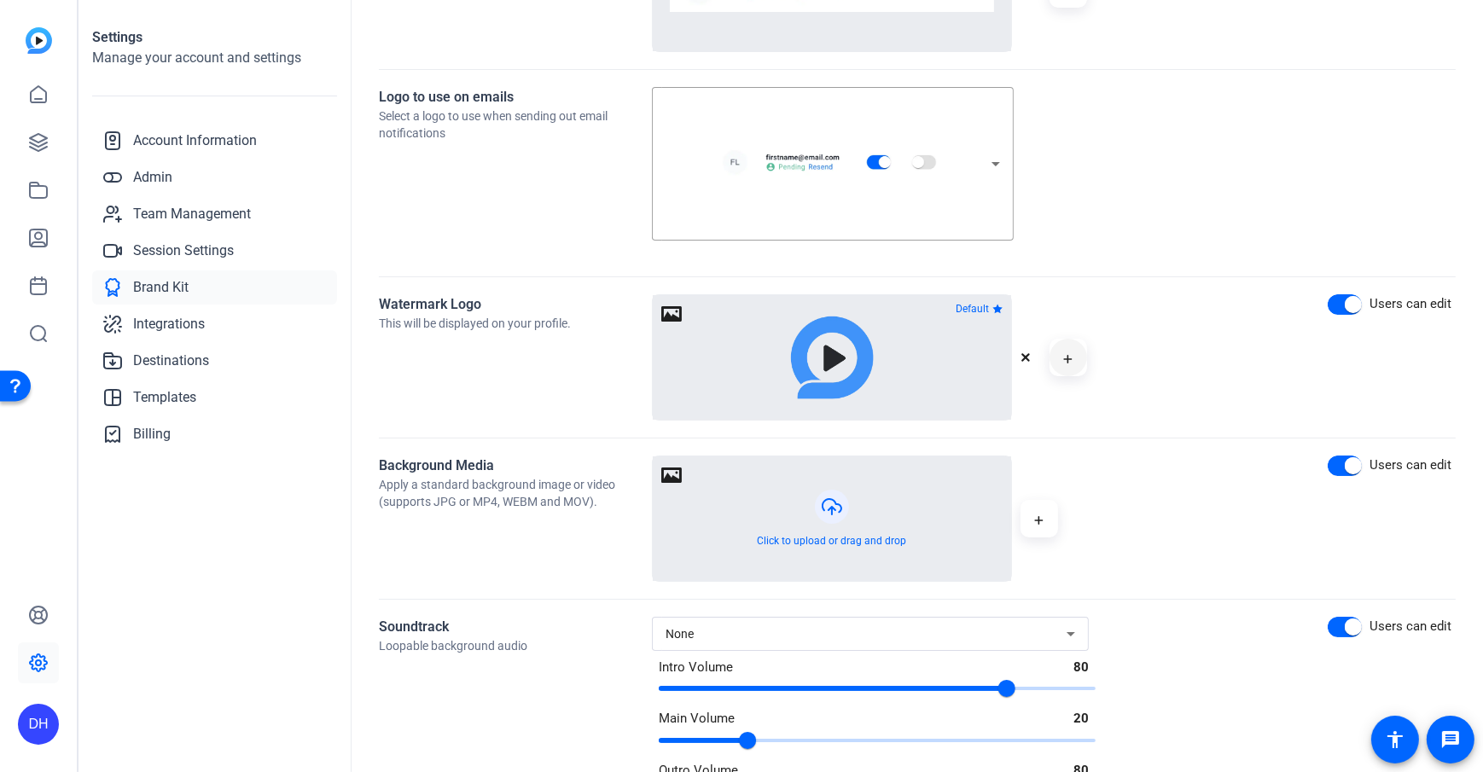
click at [1059, 357] on mat-icon "button" at bounding box center [1065, 359] width 13 height 20
click at [1108, 474] on div "Click to upload or drag and drop" at bounding box center [884, 519] width 464 height 126
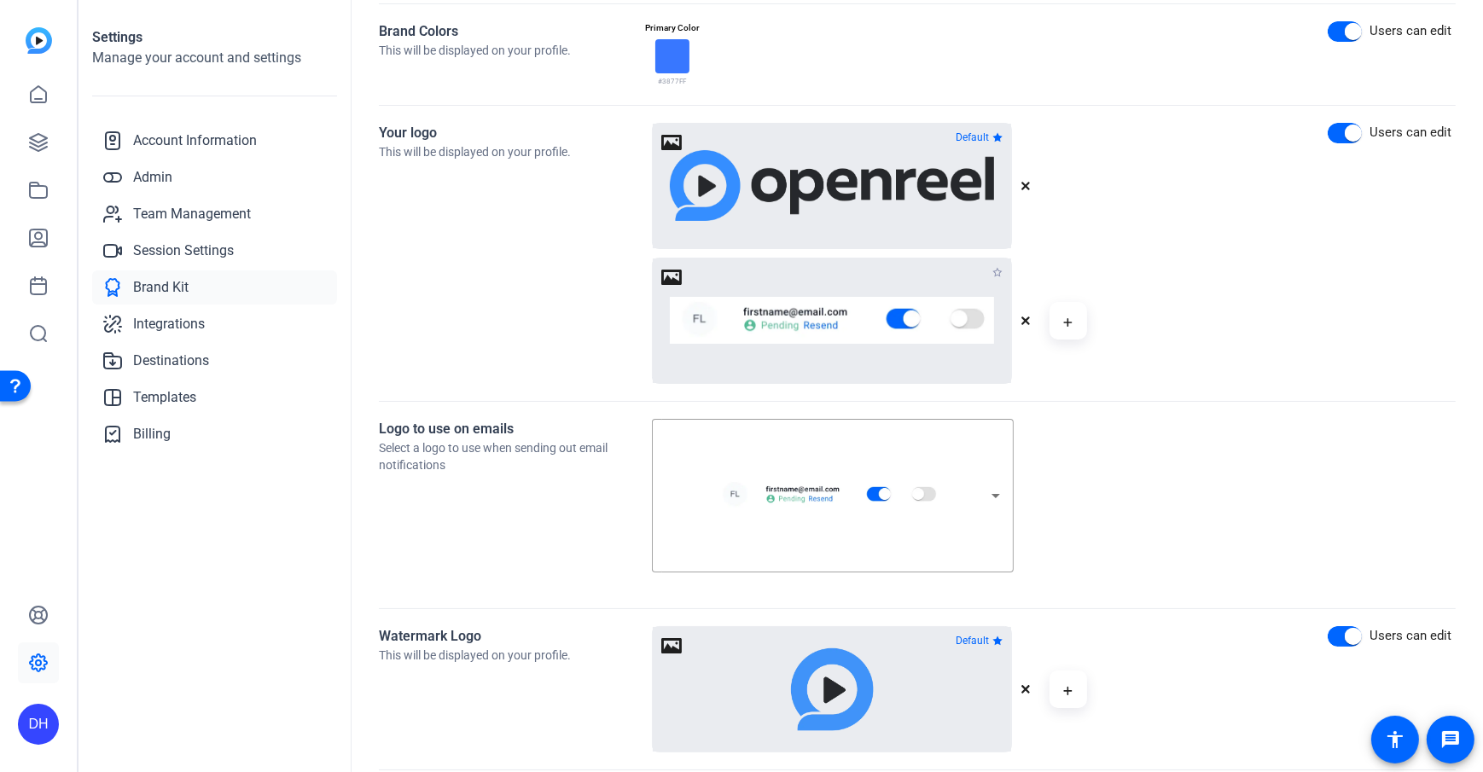
scroll to position [324, 0]
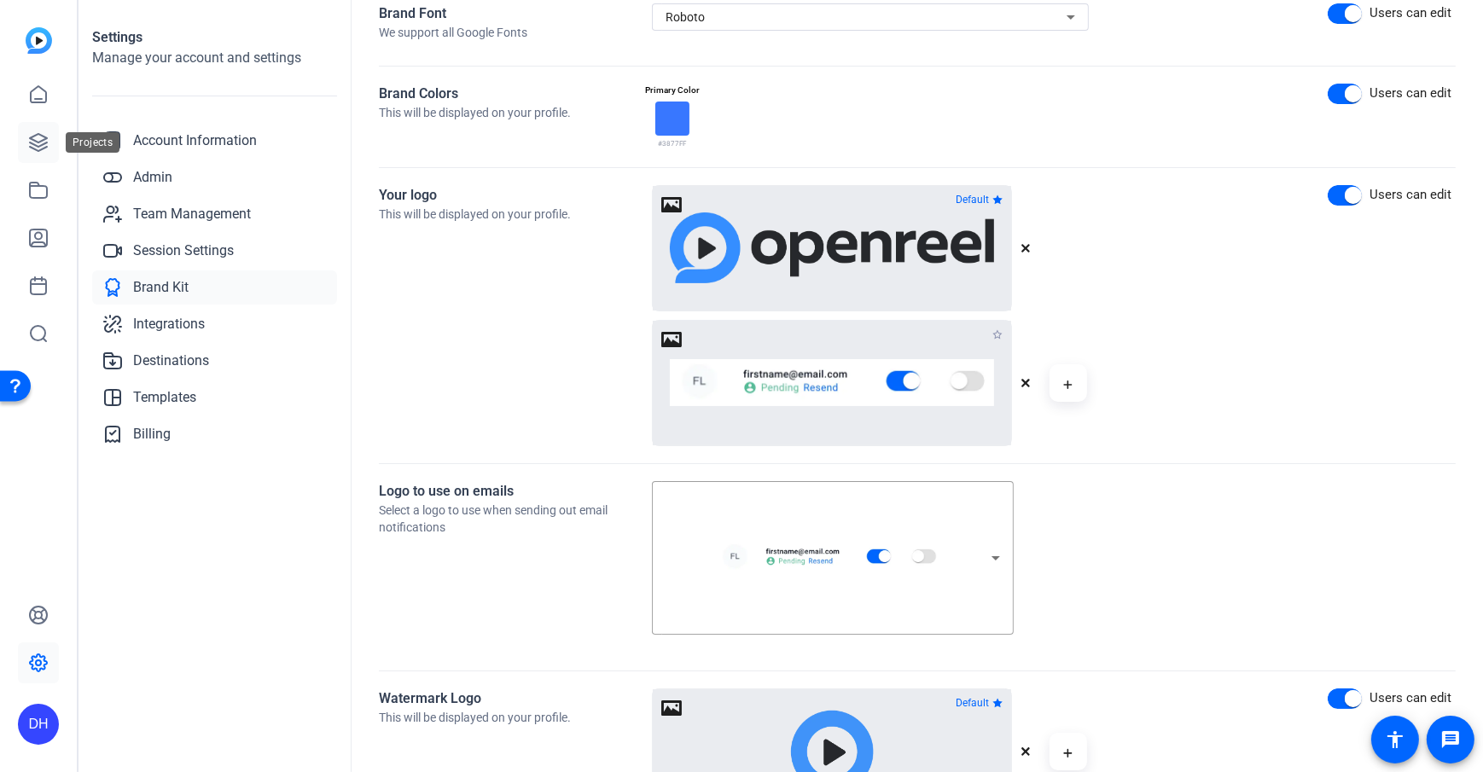
click at [32, 147] on icon at bounding box center [38, 142] width 17 height 17
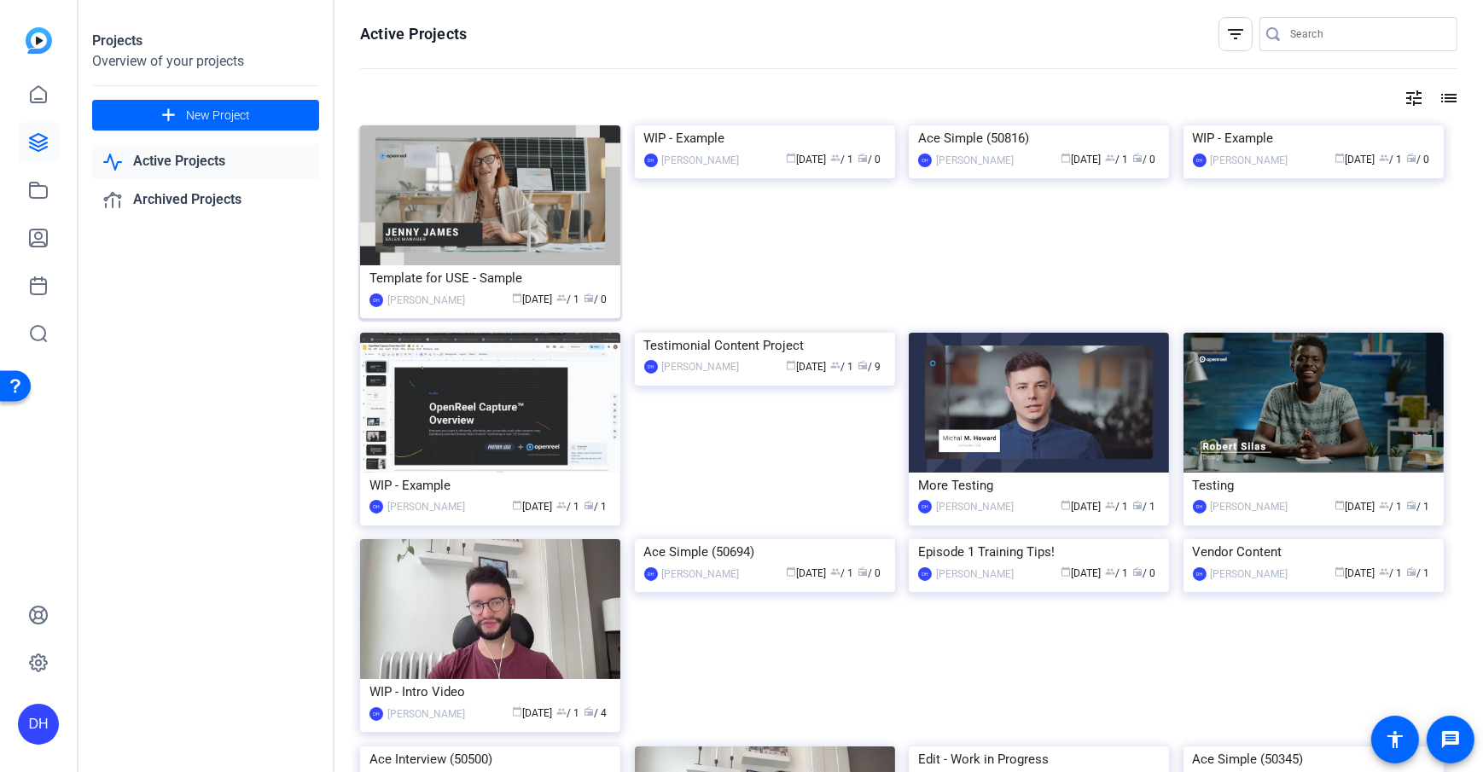
click at [491, 264] on img at bounding box center [490, 195] width 260 height 140
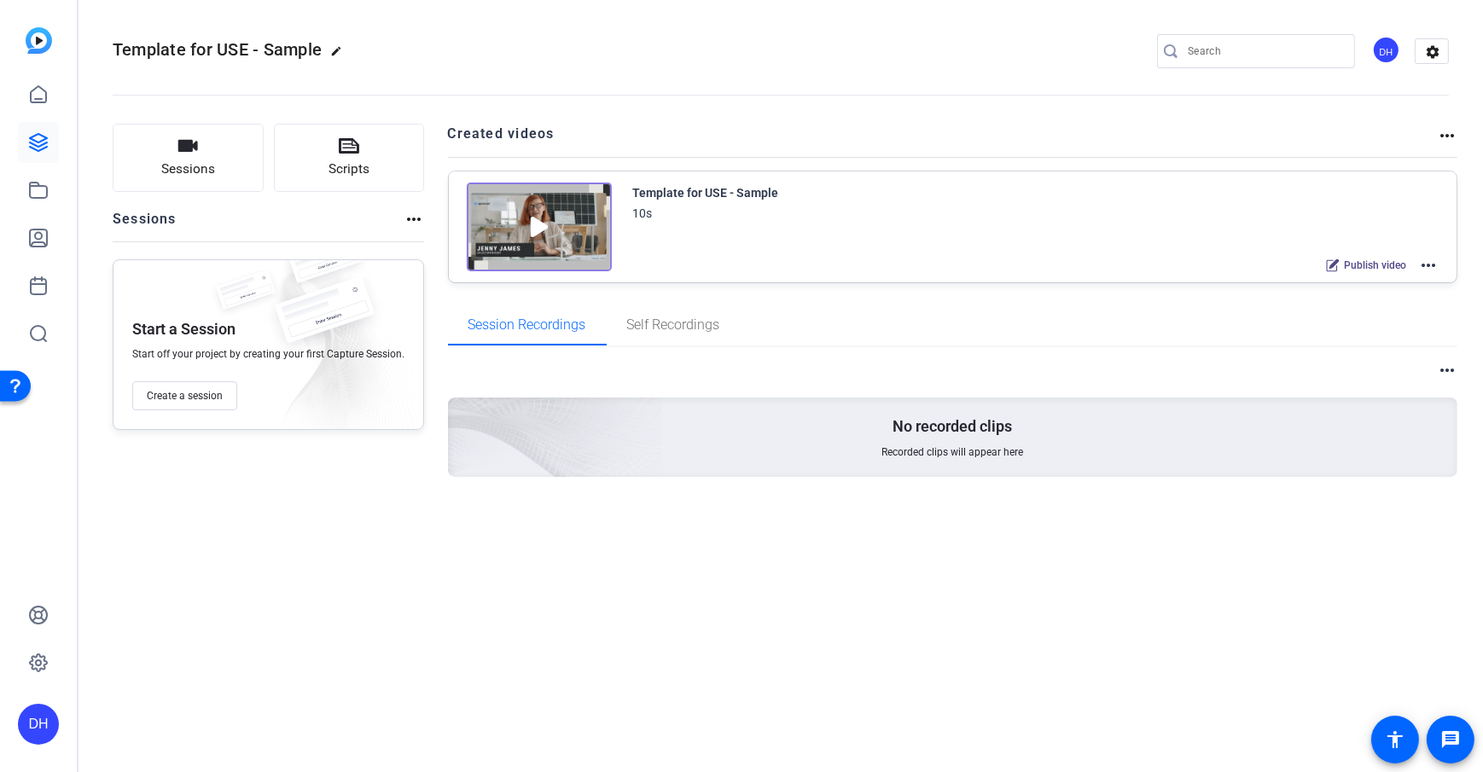
click at [1110, 263] on mat-icon "more_horiz" at bounding box center [1428, 265] width 20 height 20
click at [1110, 300] on span "Duplicate here" at bounding box center [1366, 306] width 119 height 20
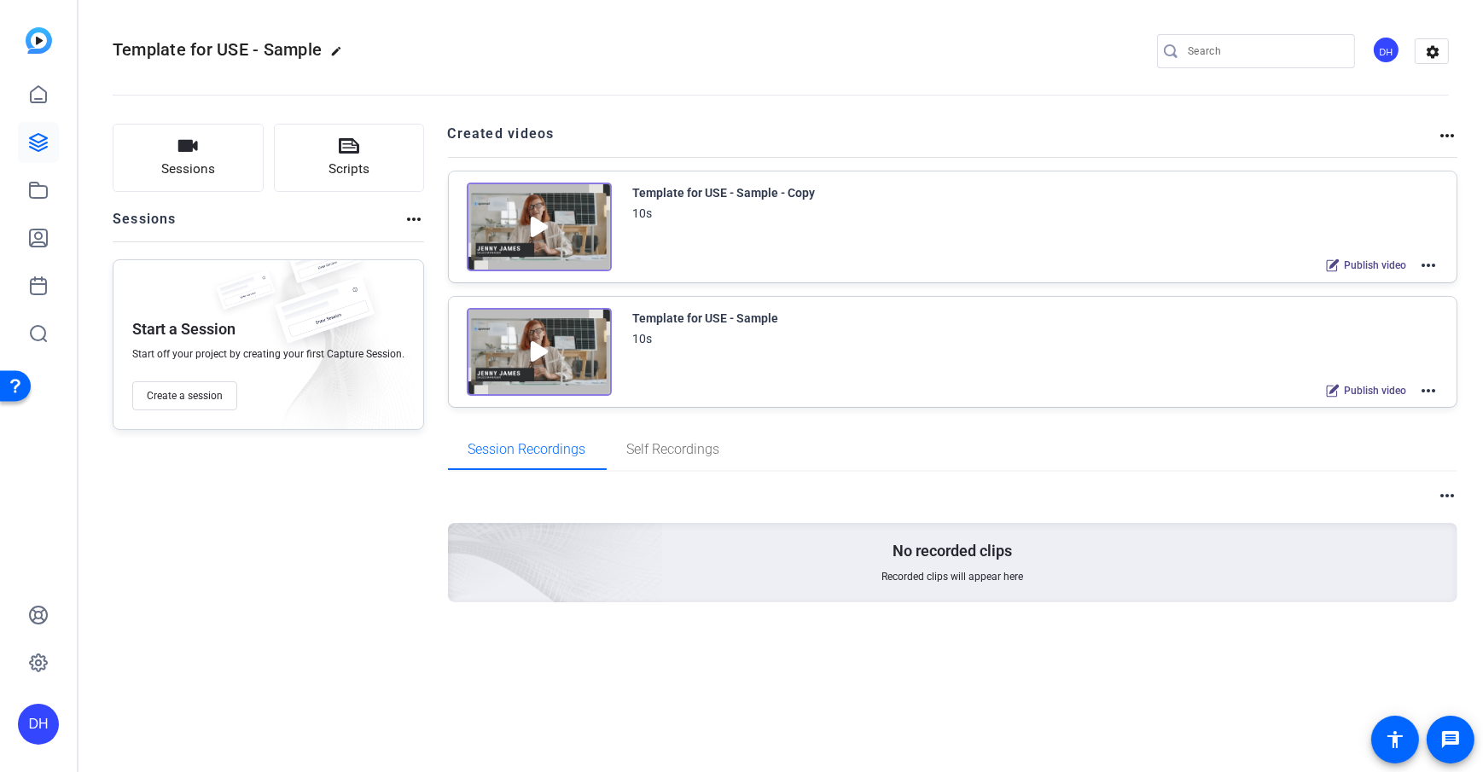
click at [1110, 265] on mat-icon "more_horiz" at bounding box center [1428, 265] width 20 height 20
click at [1110, 282] on span "Edit in Creator" at bounding box center [1366, 285] width 119 height 20
click at [32, 193] on icon at bounding box center [38, 190] width 20 height 20
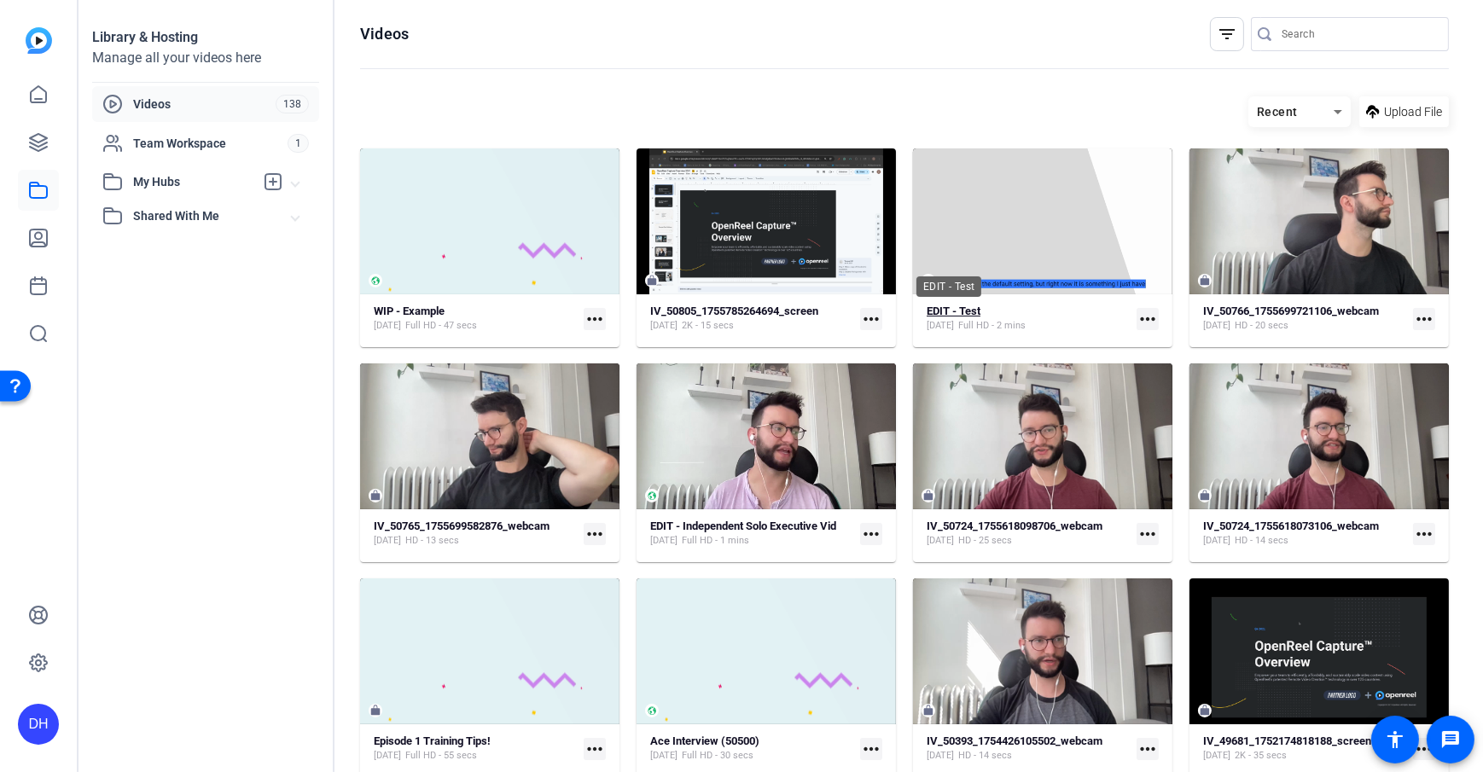
click at [954, 314] on strong "EDIT - Test" at bounding box center [953, 311] width 54 height 13
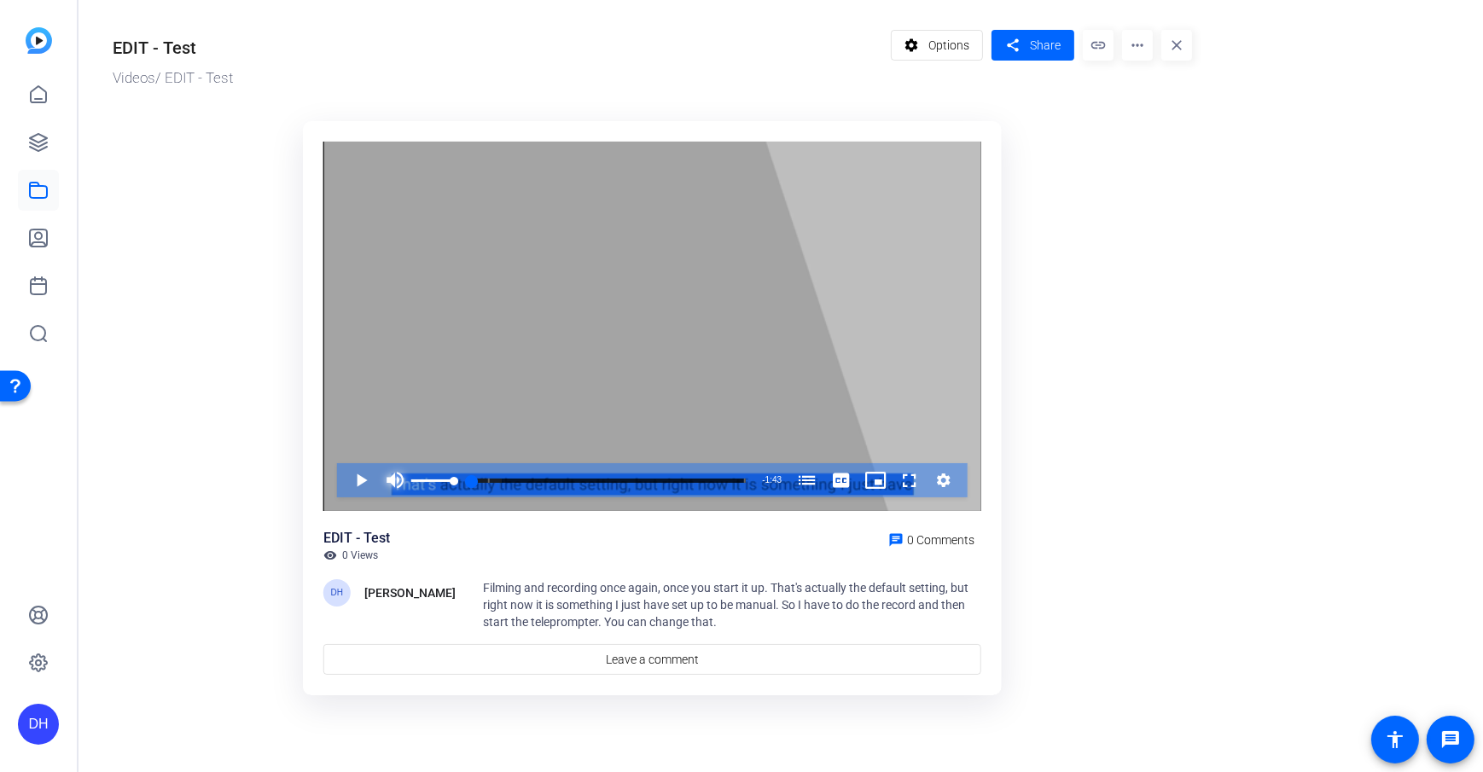
click at [394, 474] on span "Video Player" at bounding box center [395, 480] width 34 height 34
click at [485, 477] on div "Loaded : 10.77% 0:06 0:00 Teleprompter (00:06)" at bounding box center [583, 480] width 342 height 34
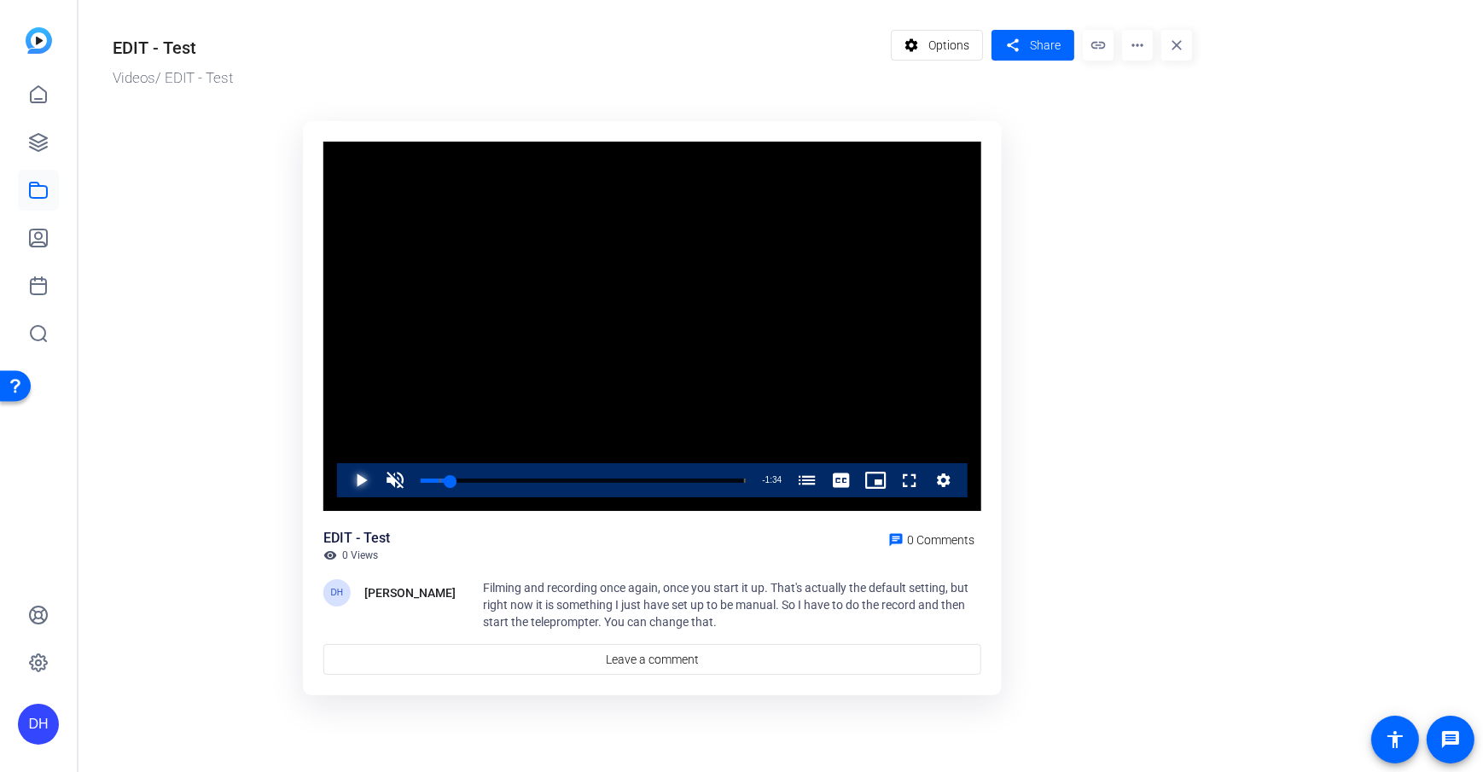
click at [344, 482] on span "Video Player" at bounding box center [344, 480] width 0 height 34
drag, startPoint x: 1030, startPoint y: 402, endPoint x: 1026, endPoint y: 374, distance: 27.6
click at [1030, 402] on ktd-grid "Video Player is loading. Play Video Play Unmute 68% Current Time 0:10 / Duratio…" at bounding box center [652, 409] width 1079 height 597
click at [1042, 49] on span "Share" at bounding box center [1045, 46] width 31 height 18
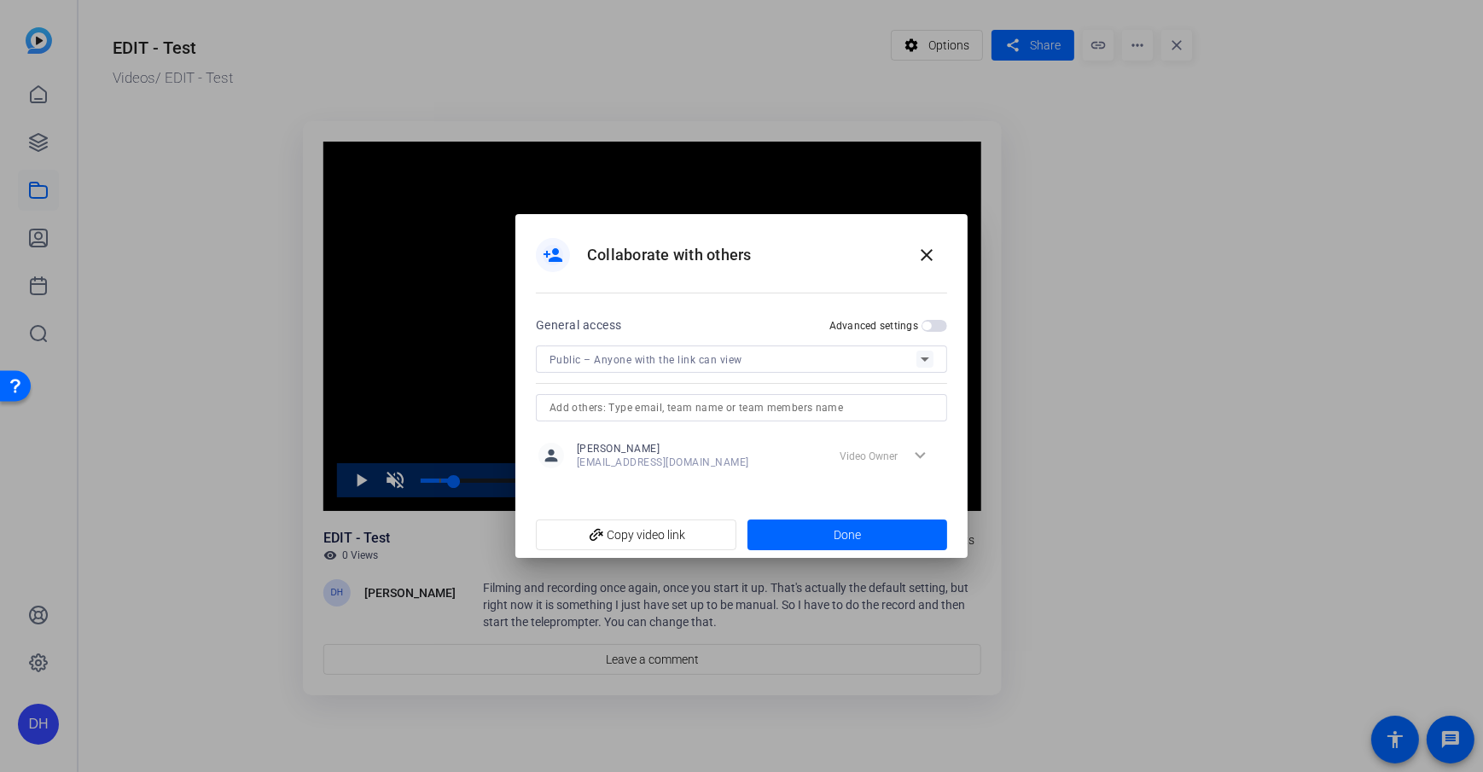
click at [617, 357] on span "Public – Anyone with the link can view" at bounding box center [645, 360] width 193 height 12
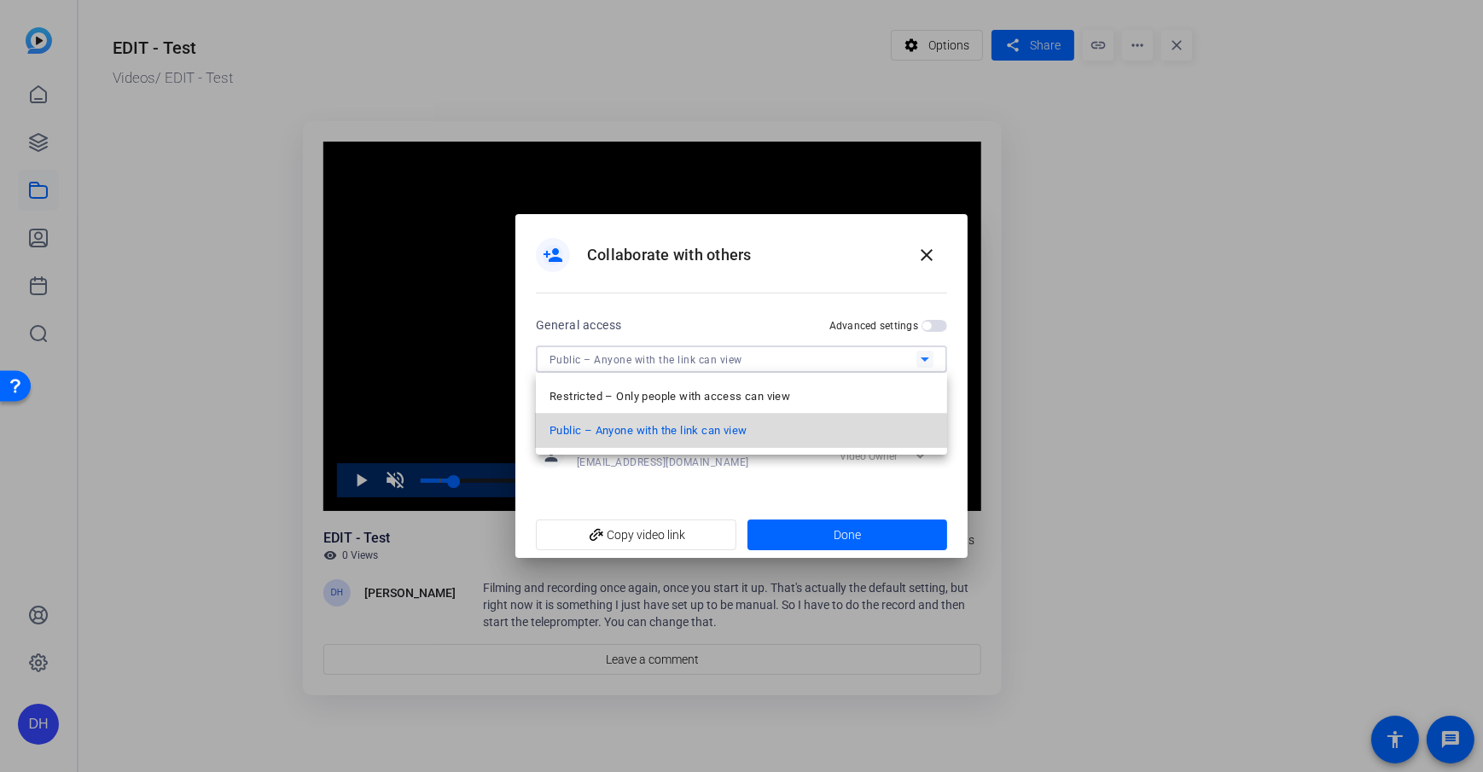
click at [658, 436] on span "Public – Anyone with the link can view" at bounding box center [647, 431] width 197 height 20
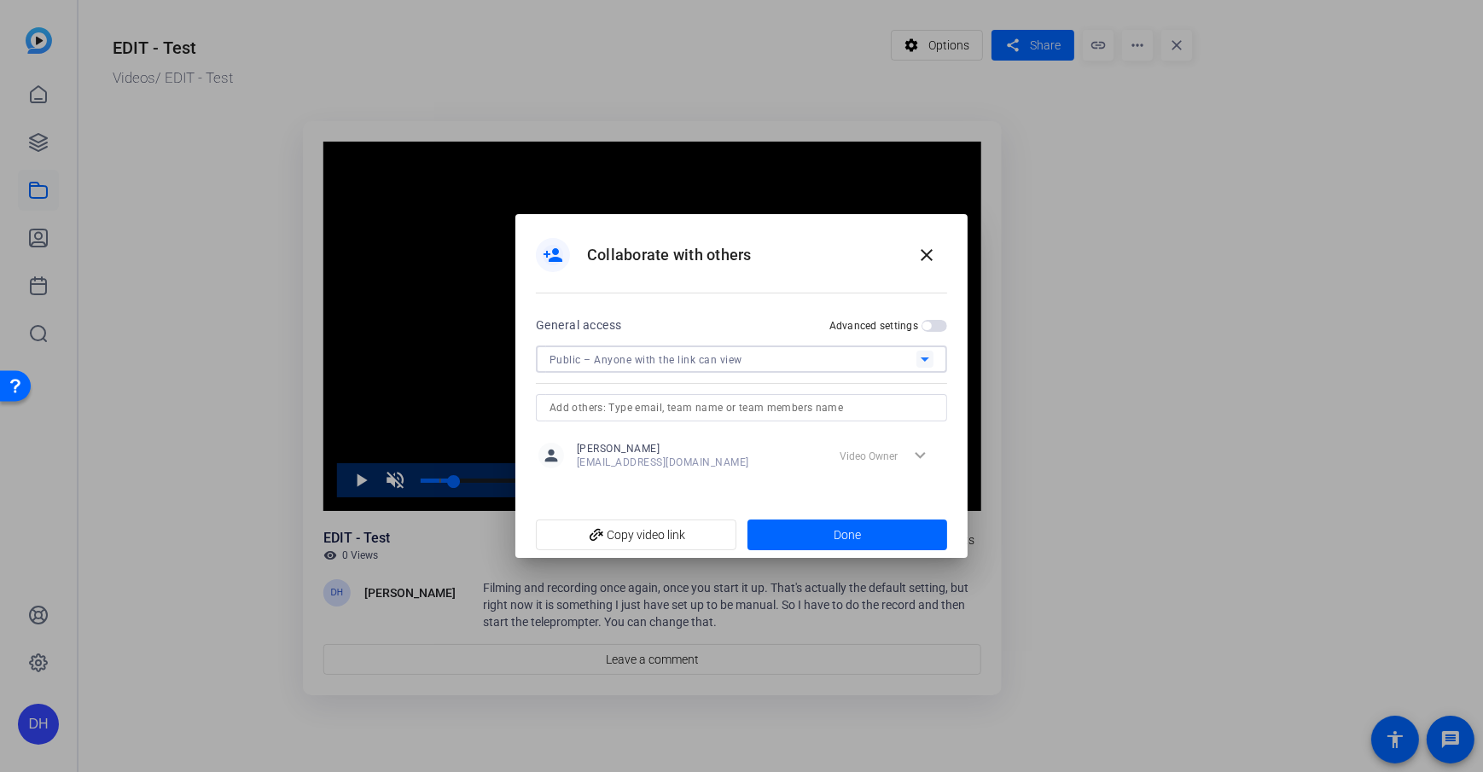
click at [935, 322] on span "button" at bounding box center [934, 326] width 26 height 12
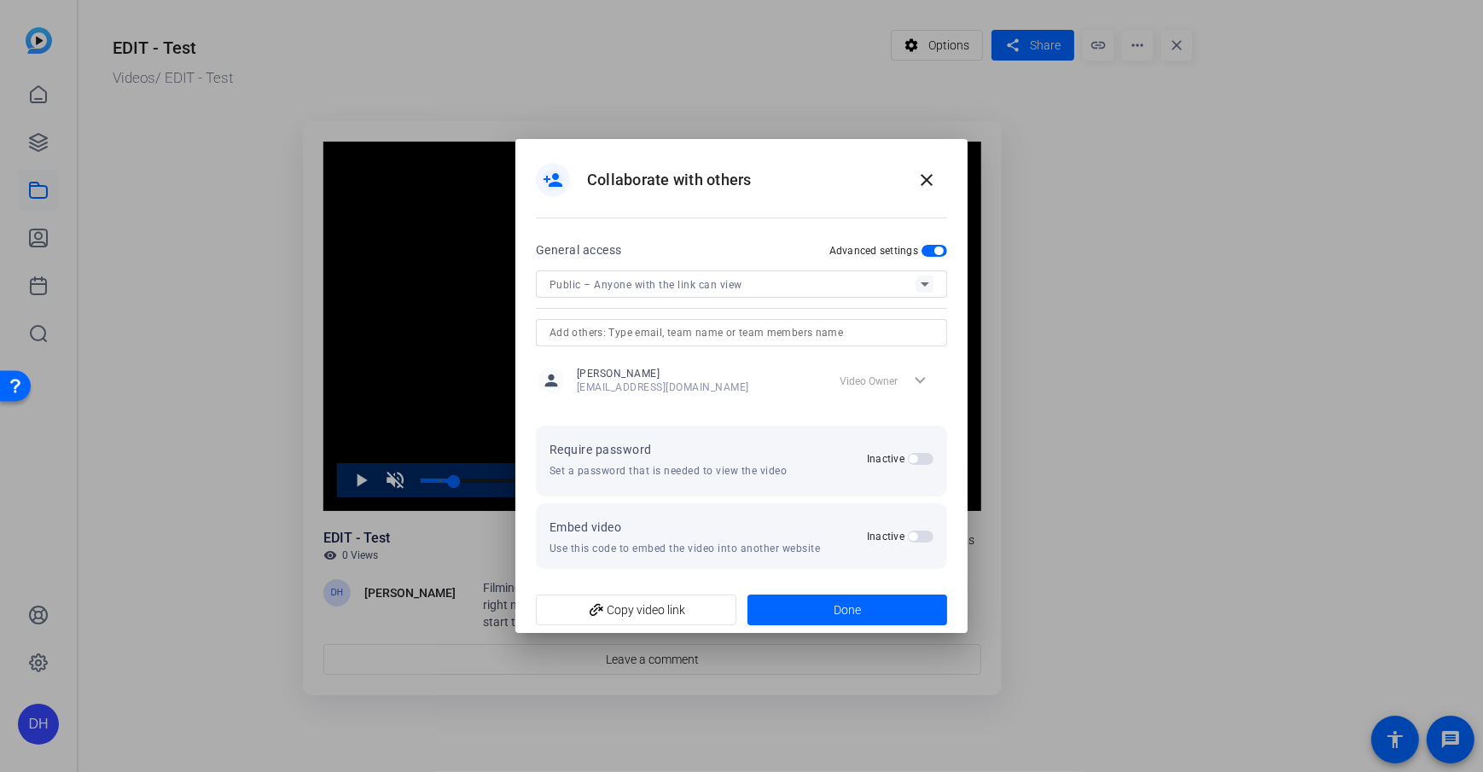
click at [921, 532] on span "button" at bounding box center [921, 537] width 26 height 12
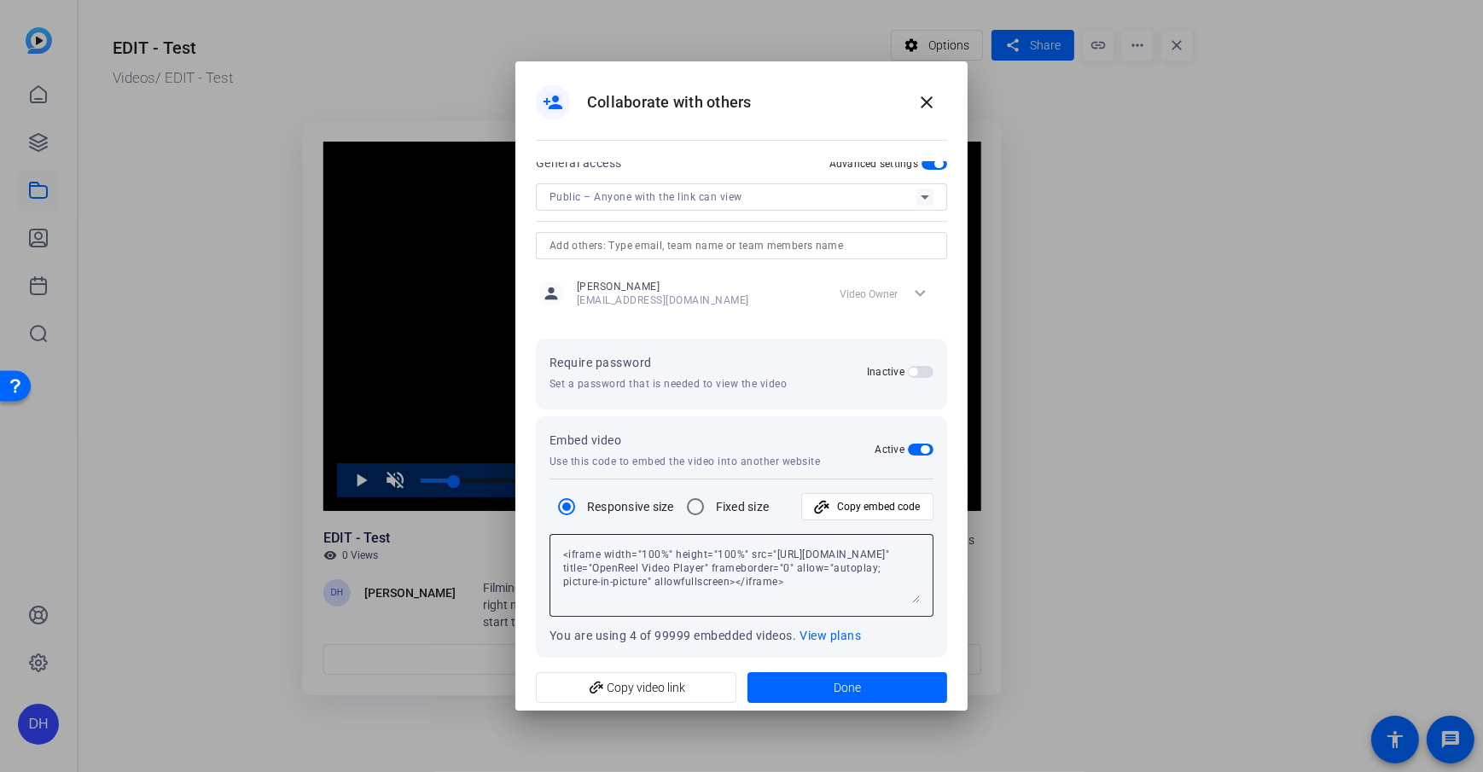
scroll to position [10, 0]
click at [918, 374] on span "button" at bounding box center [921, 371] width 26 height 12
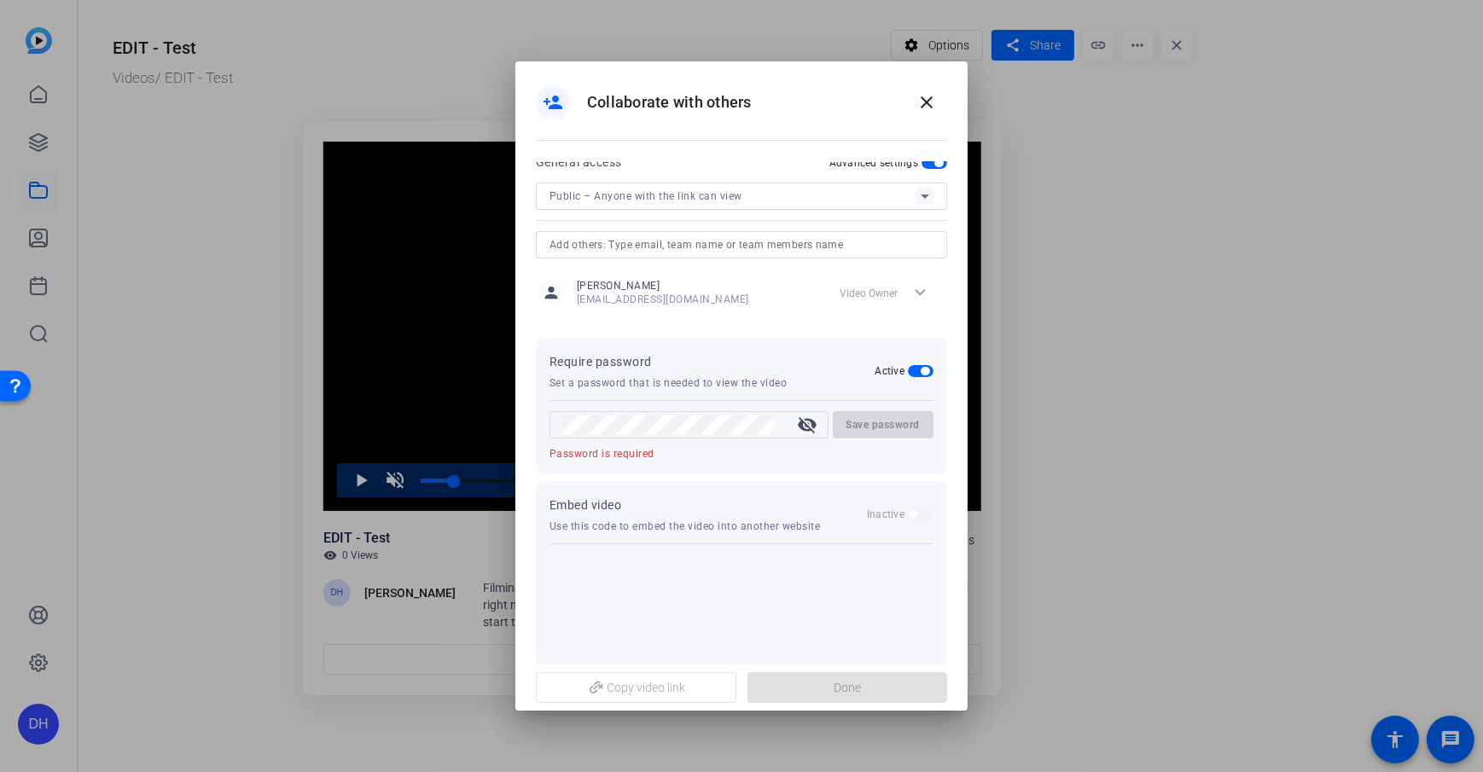
scroll to position [0, 0]
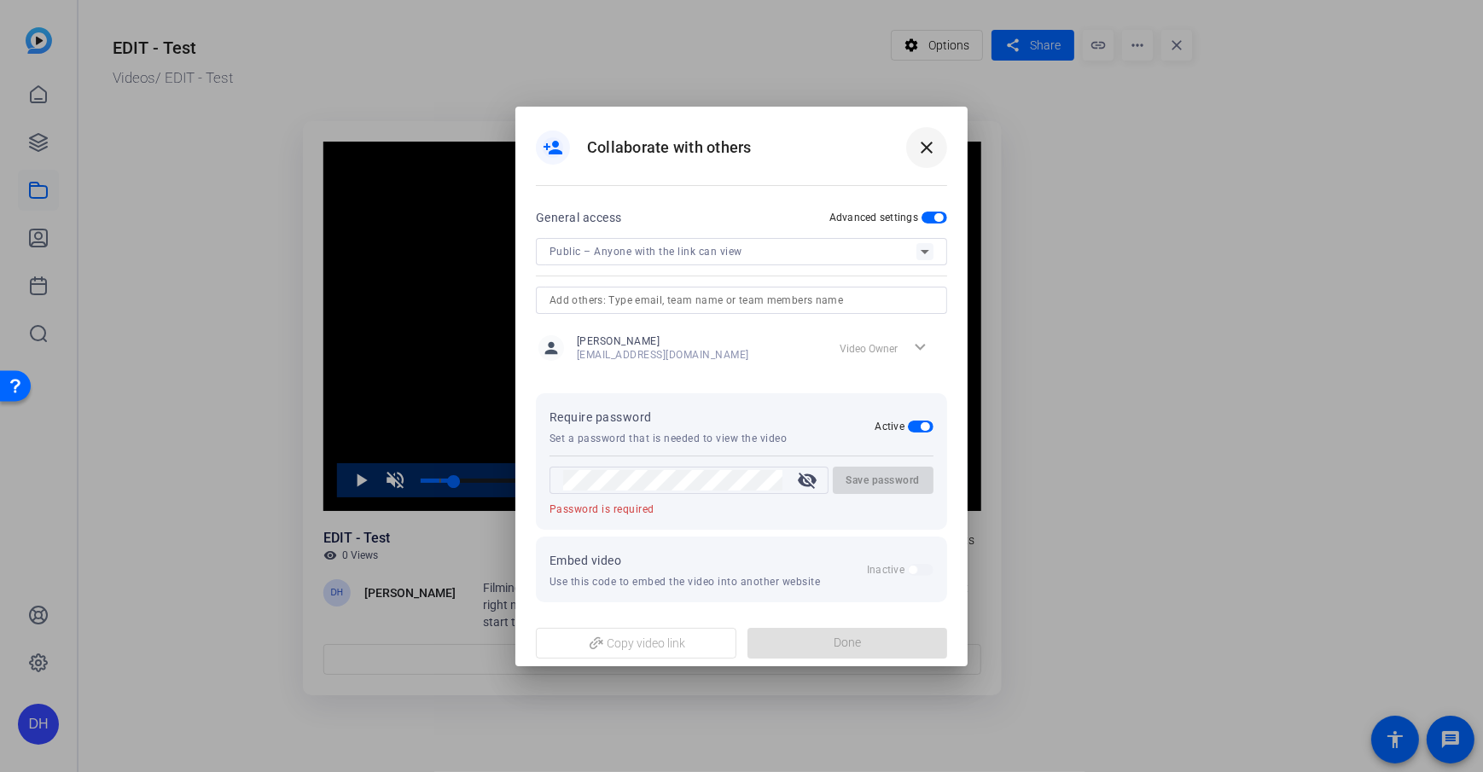
click at [925, 153] on mat-icon "close" at bounding box center [926, 147] width 20 height 20
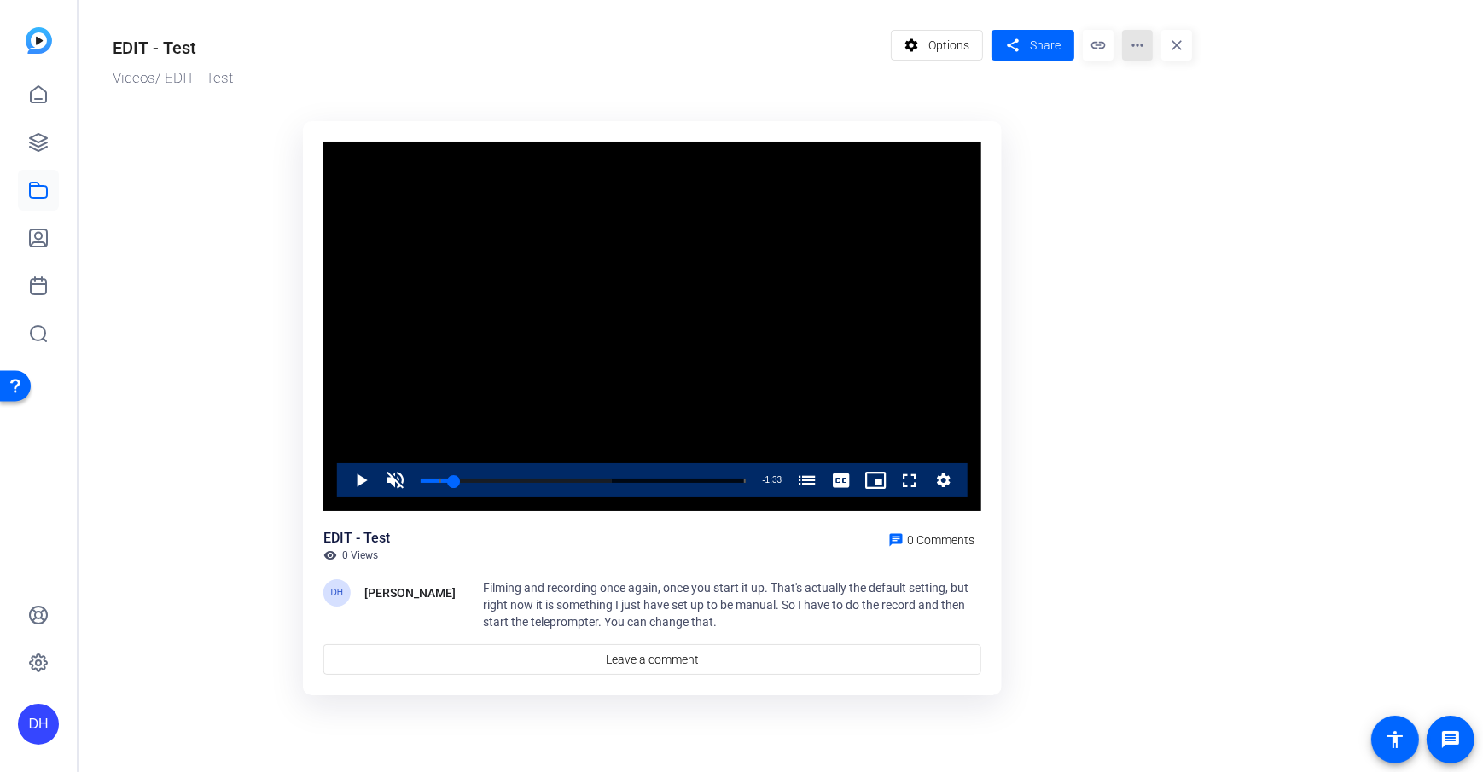
click at [1110, 48] on mat-icon "more_horiz" at bounding box center [1137, 45] width 31 height 31
click at [1056, 165] on div at bounding box center [741, 386] width 1483 height 772
click at [909, 44] on mat-icon "settings" at bounding box center [911, 45] width 21 height 32
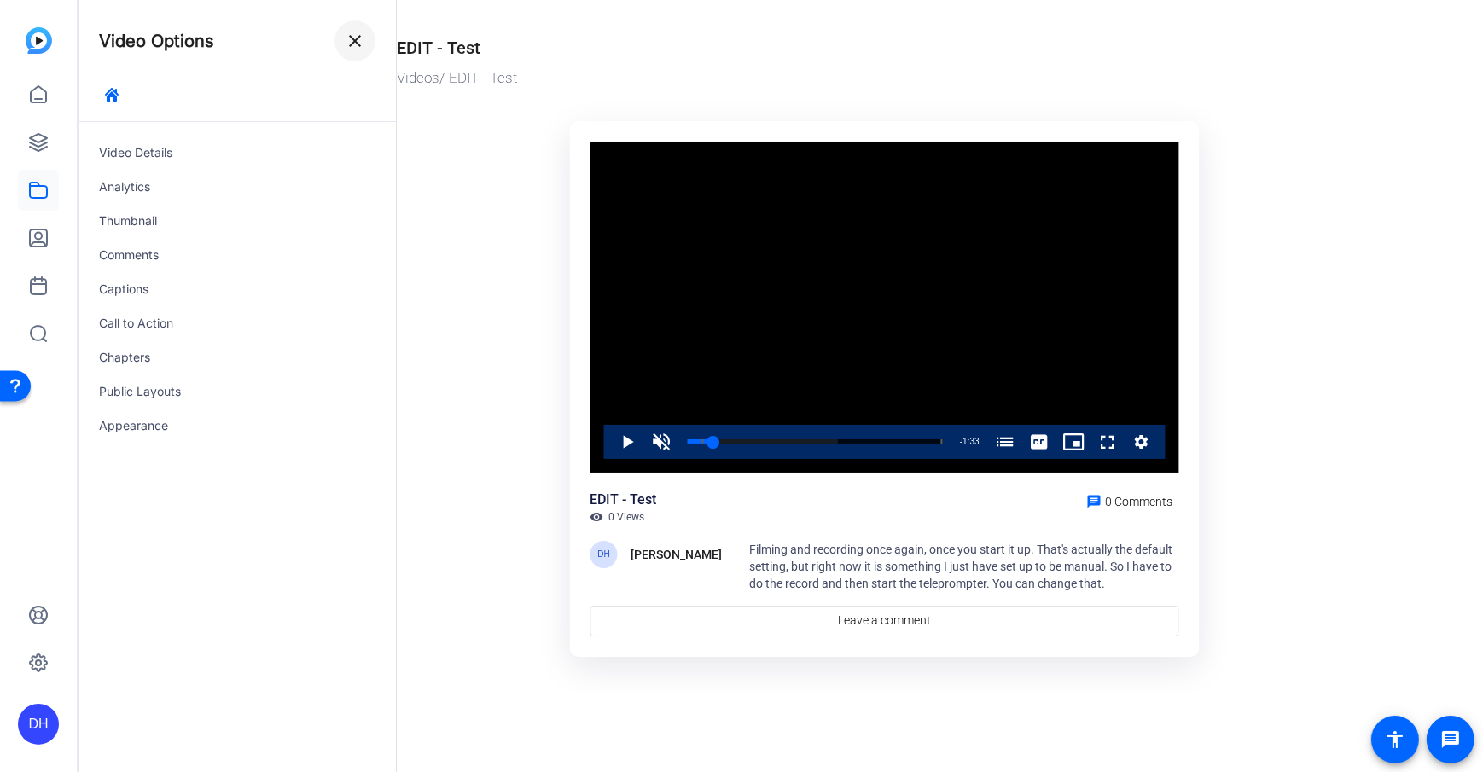
click at [344, 34] on span at bounding box center [354, 40] width 41 height 41
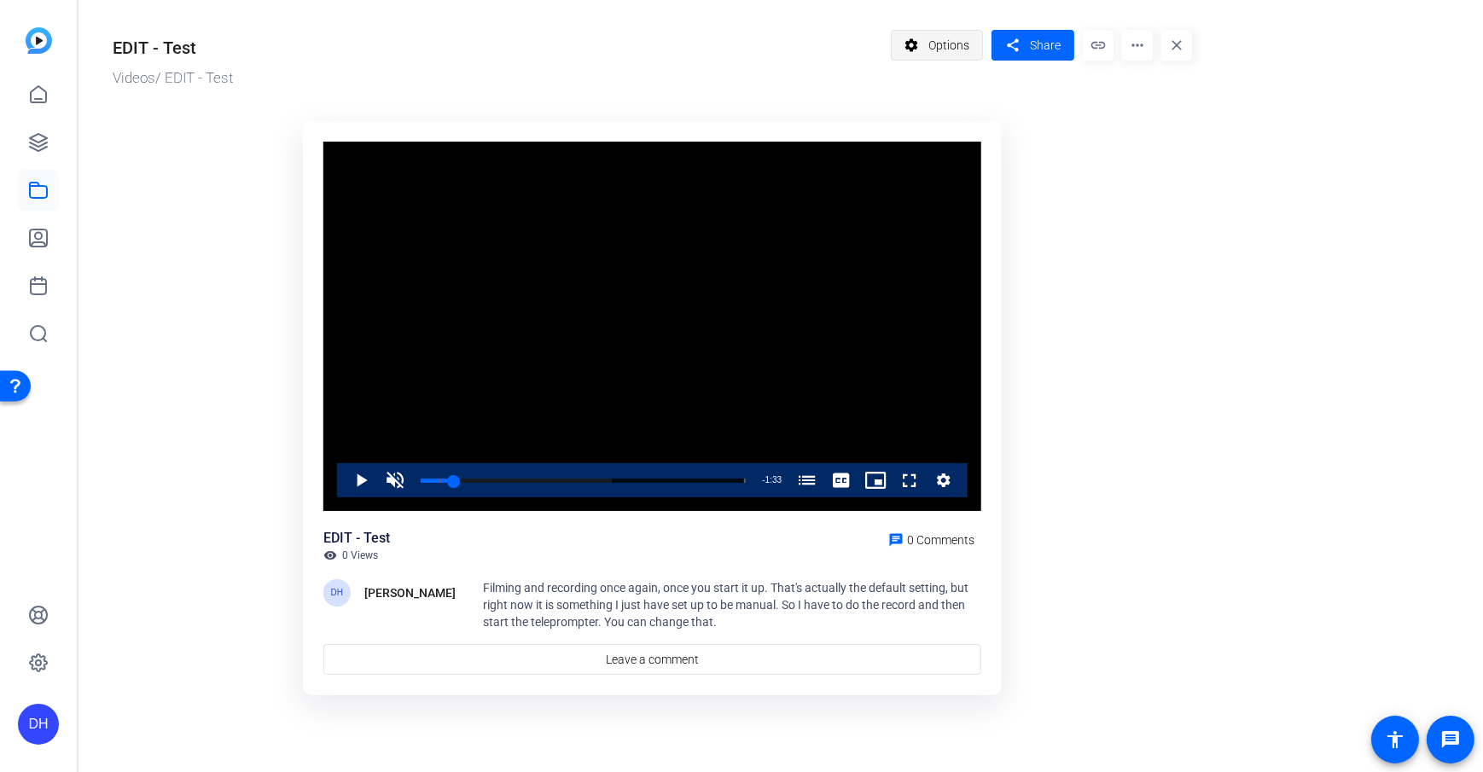
click at [941, 50] on span "Options" at bounding box center [948, 45] width 41 height 32
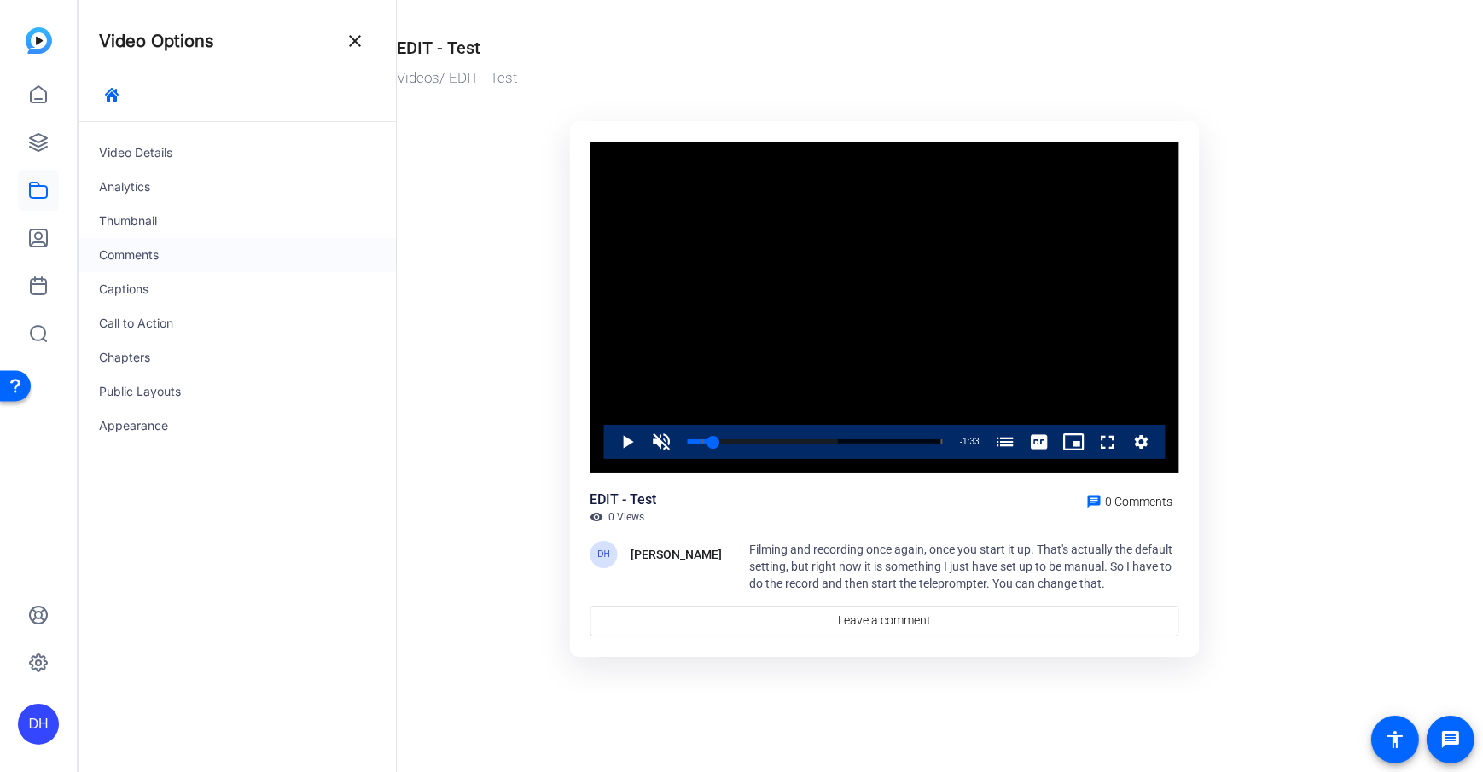
click at [169, 247] on div "Comments" at bounding box center [236, 255] width 317 height 34
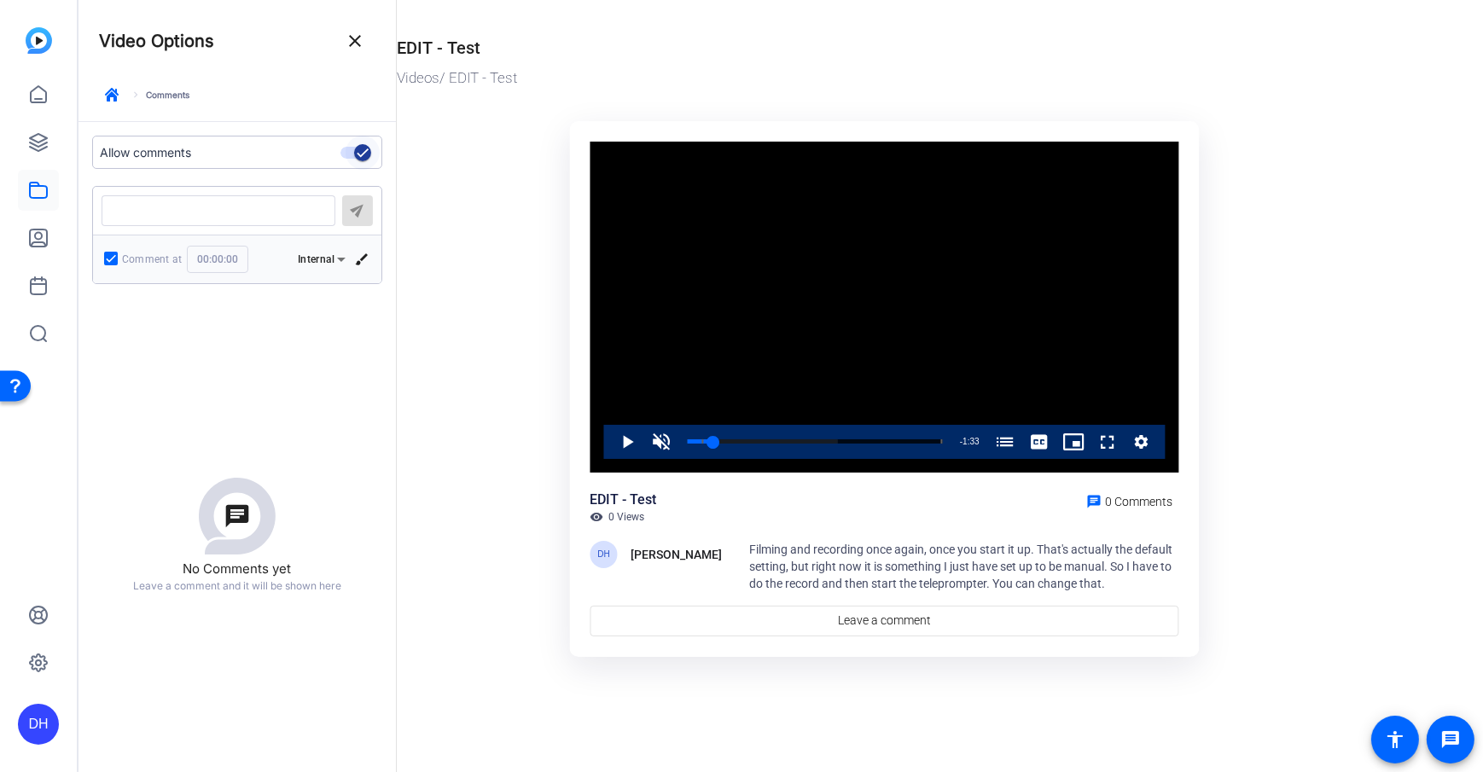
click at [359, 149] on icon "button" at bounding box center [362, 152] width 15 height 15
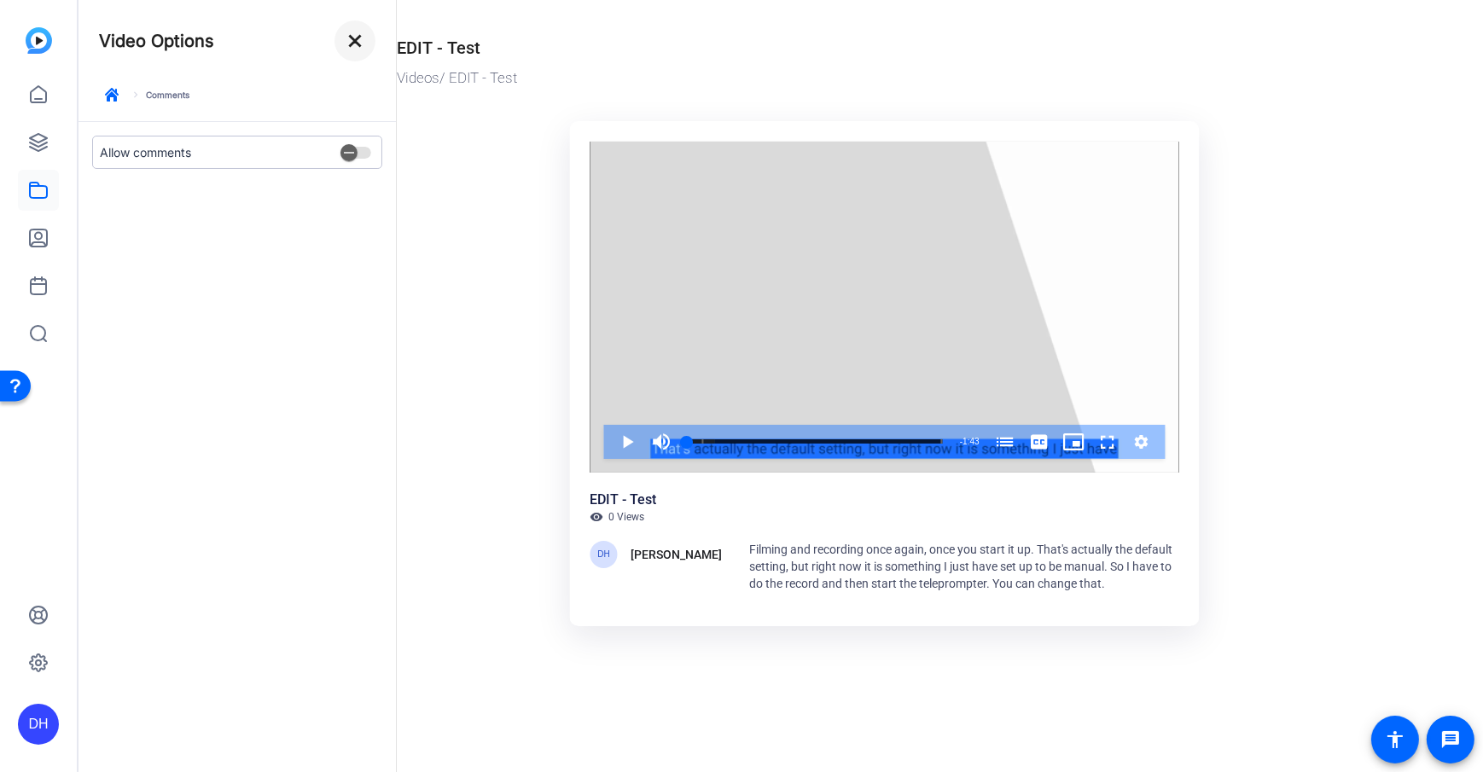
click at [356, 49] on mat-icon "close" at bounding box center [355, 41] width 20 height 20
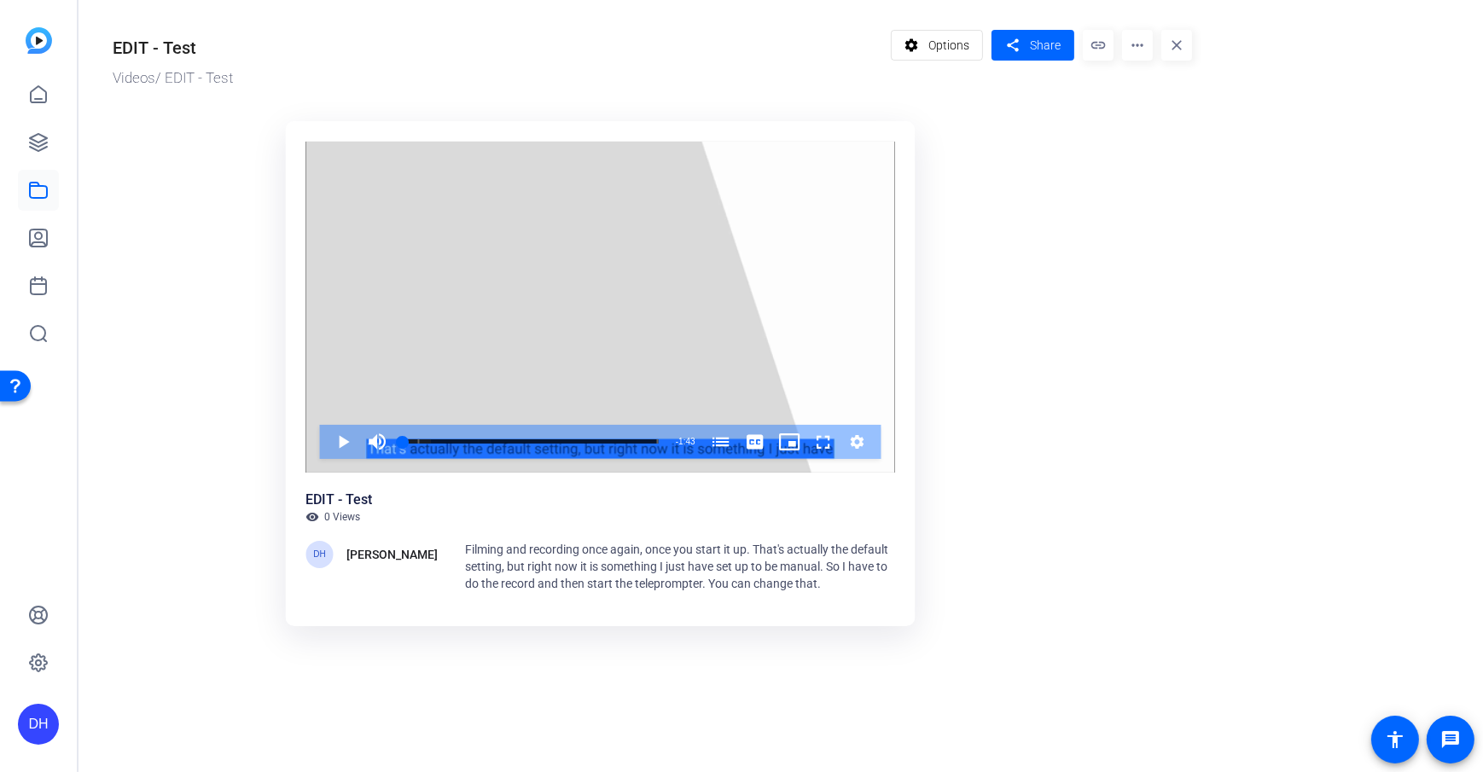
click at [1071, 259] on ktd-grid "Video Player is loading. Play Video Play Mute Current Time 0:00 / Duration 1:43…" at bounding box center [652, 375] width 1079 height 529
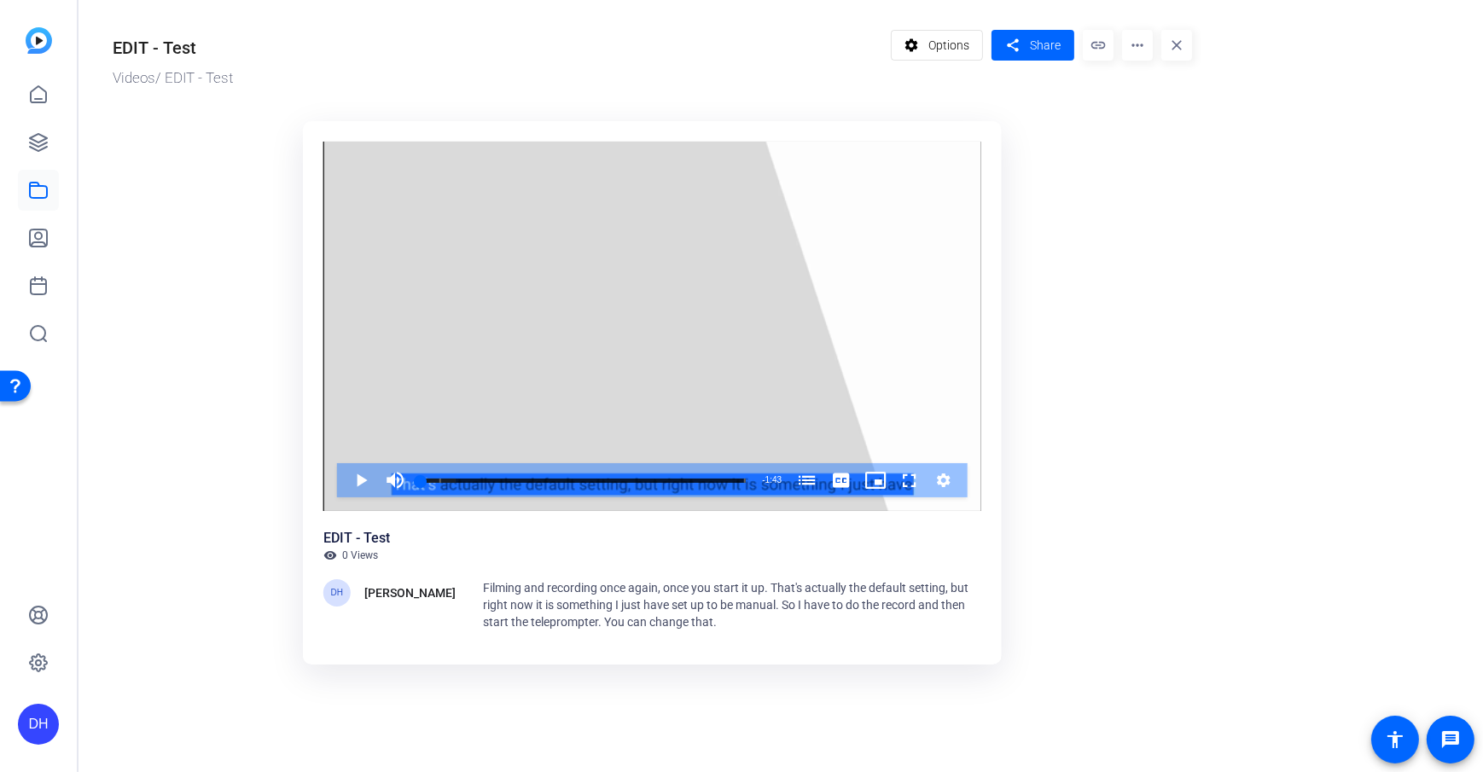
click at [1110, 46] on mat-icon "more_horiz" at bounding box center [1137, 45] width 31 height 31
drag, startPoint x: 1065, startPoint y: 202, endPoint x: 1047, endPoint y: 140, distance: 64.8
click at [1065, 202] on div at bounding box center [741, 386] width 1483 height 772
click at [1035, 34] on span at bounding box center [1032, 45] width 83 height 41
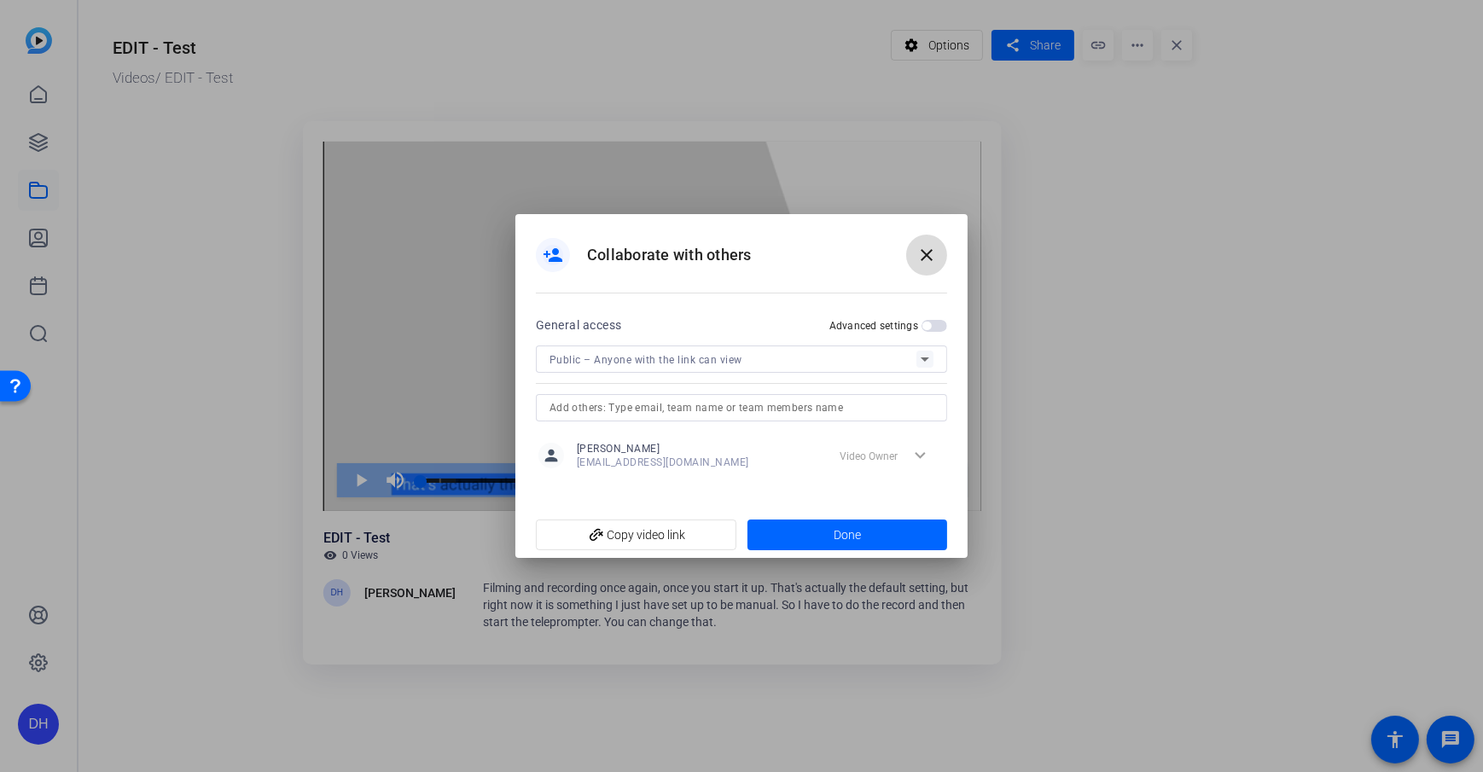
click at [938, 252] on span at bounding box center [926, 255] width 41 height 41
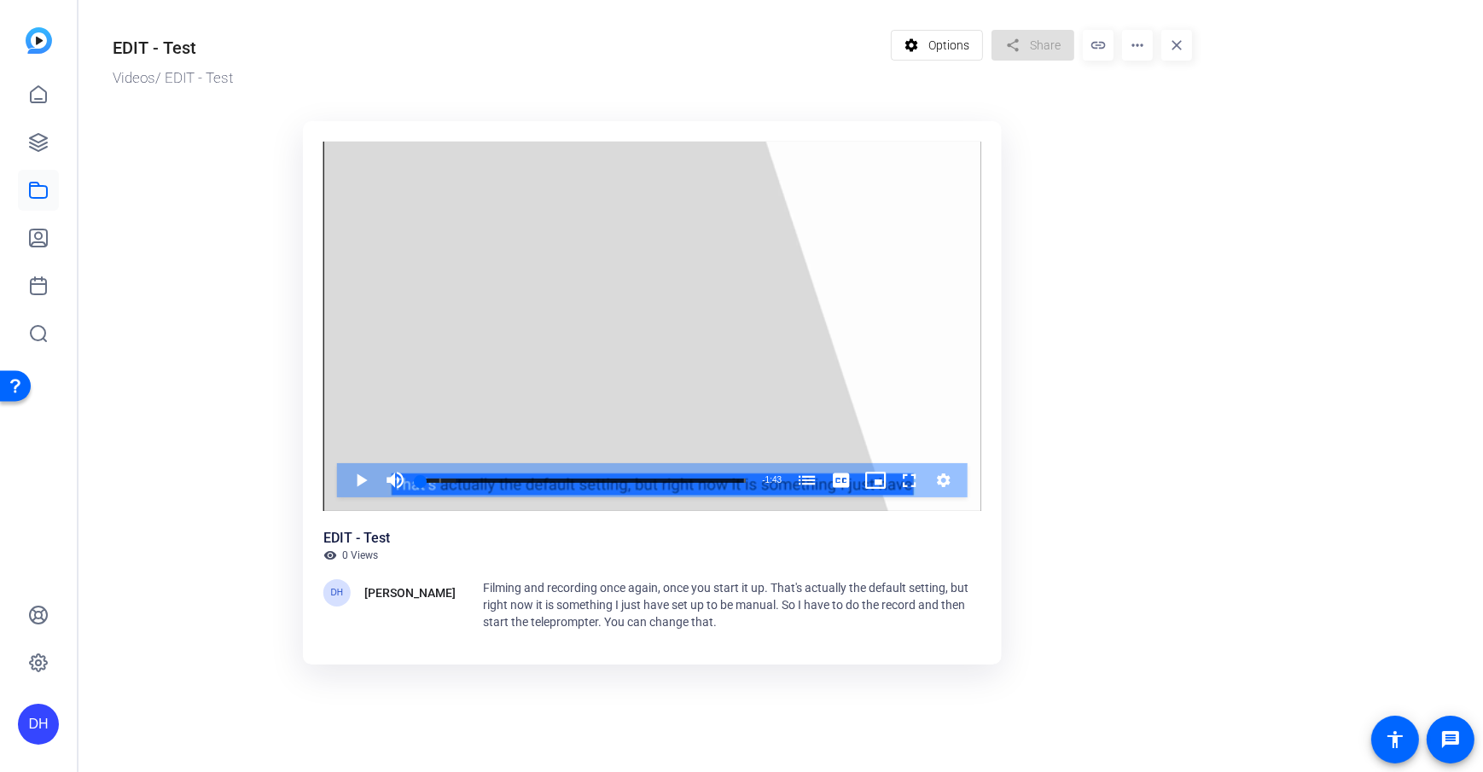
click at [1110, 242] on ktd-grid "Video Player is loading. Play Video Play Mute Current Time 0:00 / Duration 1:43…" at bounding box center [652, 397] width 1079 height 572
click at [40, 103] on icon at bounding box center [38, 94] width 20 height 20
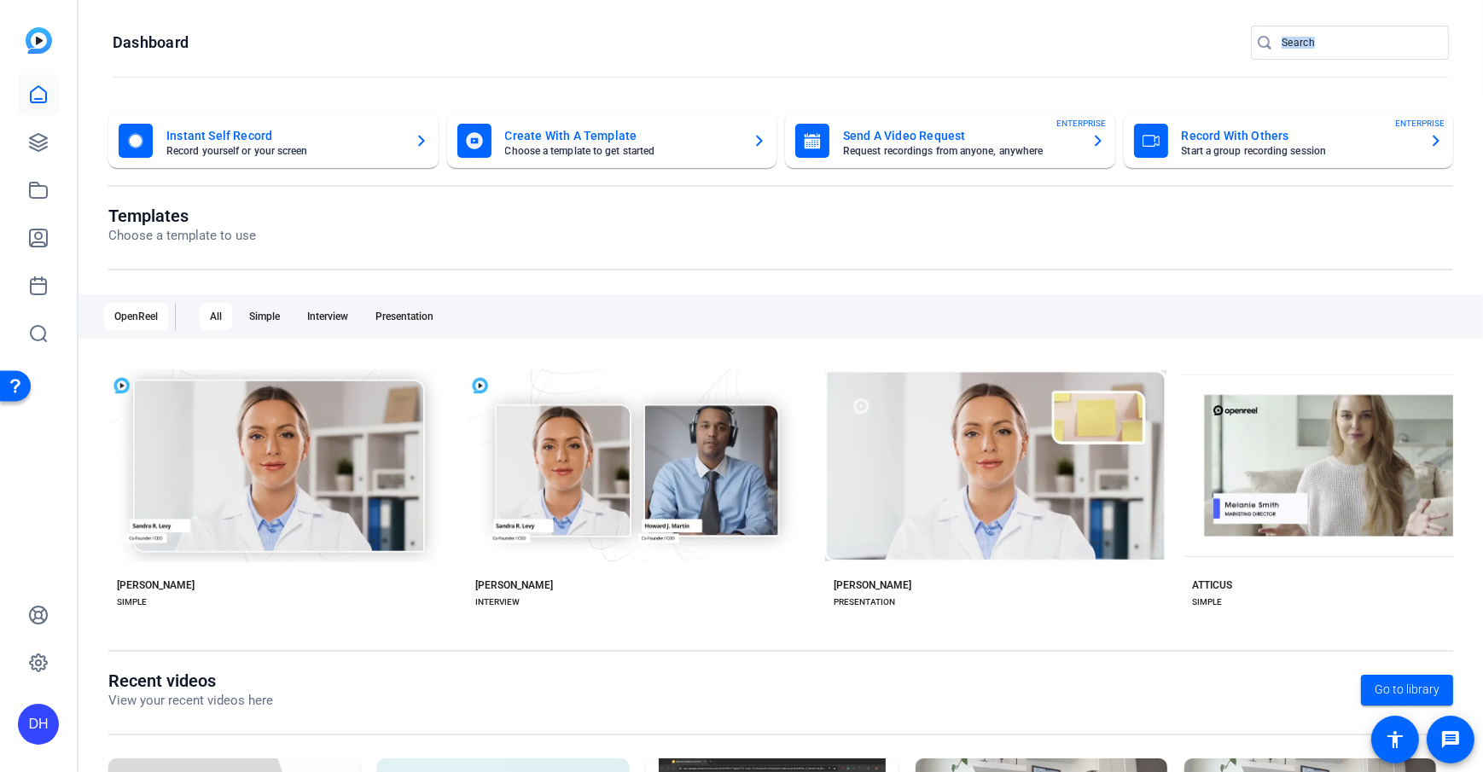
click at [350, 63] on div "Dashboard" at bounding box center [781, 61] width 1336 height 71
